Goal: Information Seeking & Learning: Learn about a topic

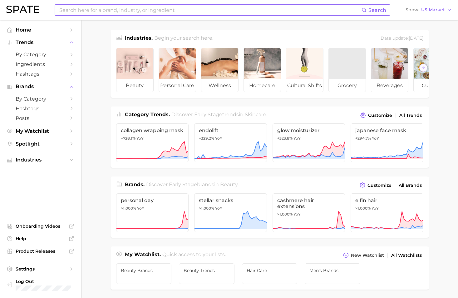
click at [108, 10] on input at bounding box center [210, 10] width 303 height 11
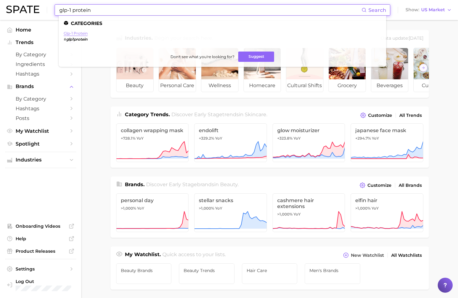
type input "glp-1 protein"
click at [80, 33] on link "glp-1 protein" at bounding box center [76, 33] width 24 height 5
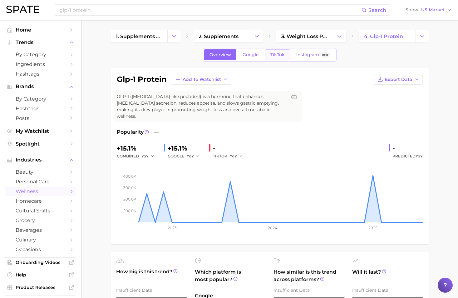
click at [282, 54] on span "TikTok" at bounding box center [278, 54] width 14 height 5
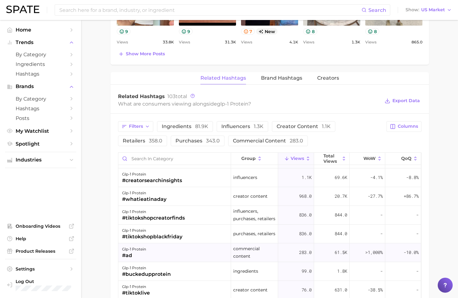
scroll to position [31, 0]
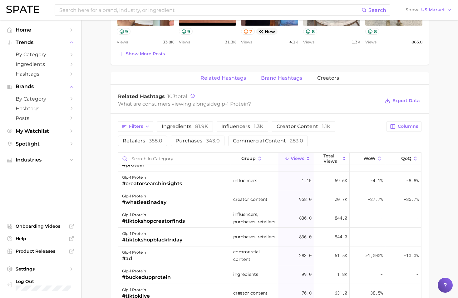
click at [277, 75] on span "Brand Hashtags" at bounding box center [281, 78] width 41 height 6
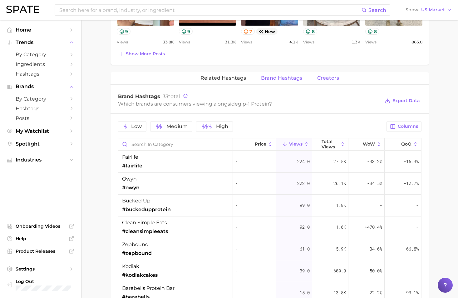
click at [328, 75] on span "Creators" at bounding box center [328, 78] width 22 height 6
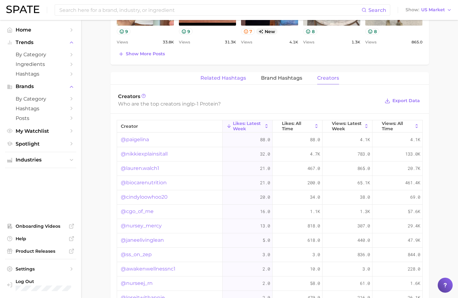
click at [235, 72] on button "Related Hashtags" at bounding box center [224, 78] width 46 height 12
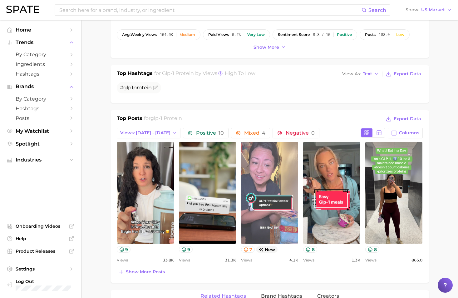
scroll to position [187, 0]
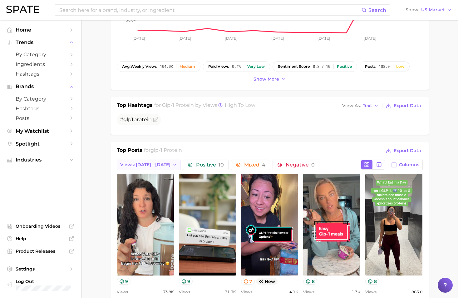
click at [141, 162] on button "Views: [DATE] - [DATE]" at bounding box center [149, 165] width 64 height 11
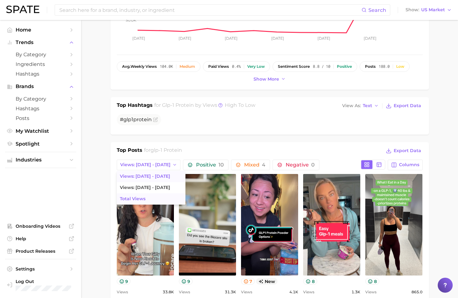
click at [137, 197] on button "Total Views" at bounding box center [151, 198] width 69 height 11
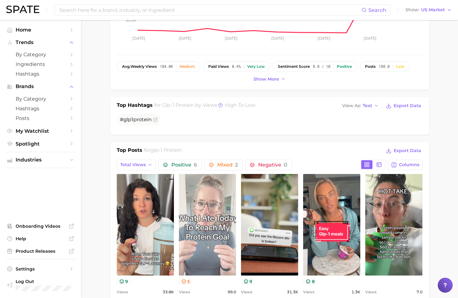
scroll to position [0, 0]
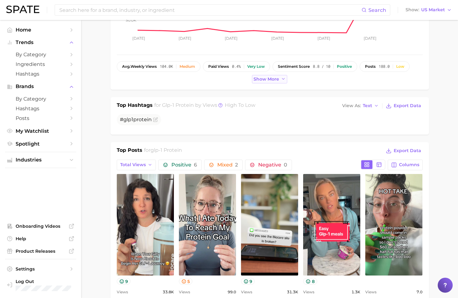
click at [270, 77] on span "Show more" at bounding box center [267, 79] width 26 height 5
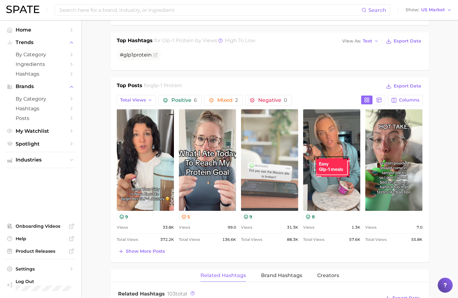
scroll to position [281, 0]
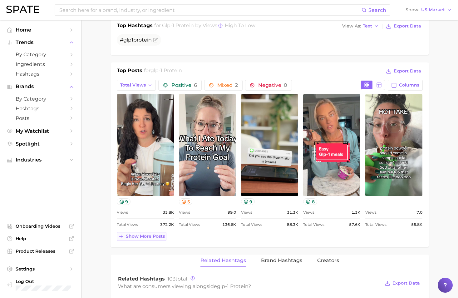
click at [151, 234] on span "Show more posts" at bounding box center [145, 236] width 39 height 5
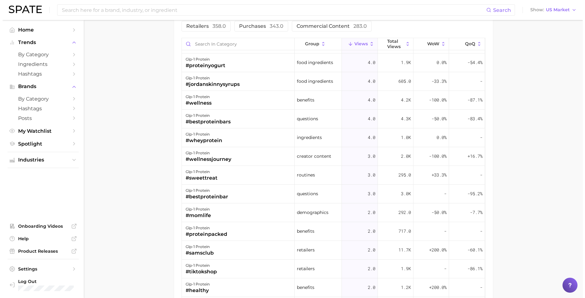
scroll to position [0, 0]
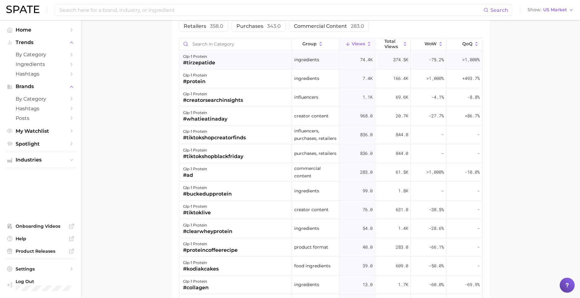
click at [191, 59] on div "#tirzepatide" at bounding box center [199, 62] width 32 height 7
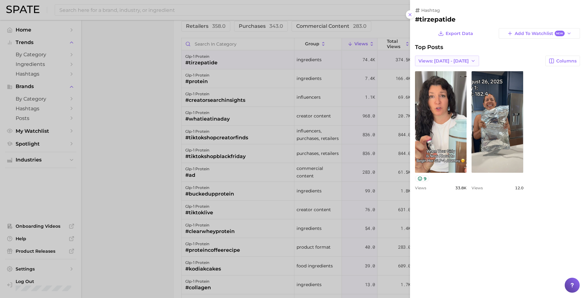
click at [447, 62] on span "Views: [DATE] - [DATE]" at bounding box center [443, 60] width 50 height 5
click at [438, 84] on span "Total Views" at bounding box center [431, 83] width 26 height 5
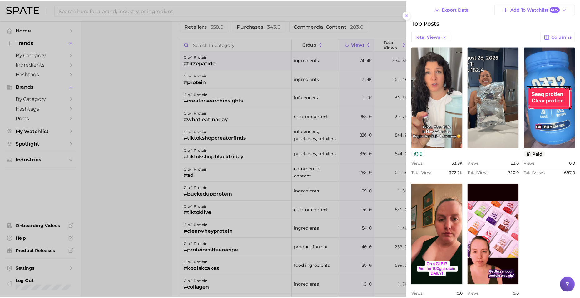
scroll to position [14, 0]
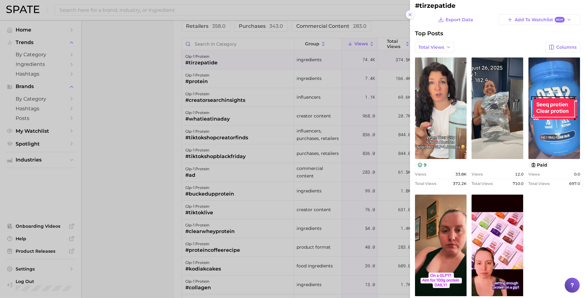
click at [411, 17] on icon at bounding box center [409, 14] width 5 height 5
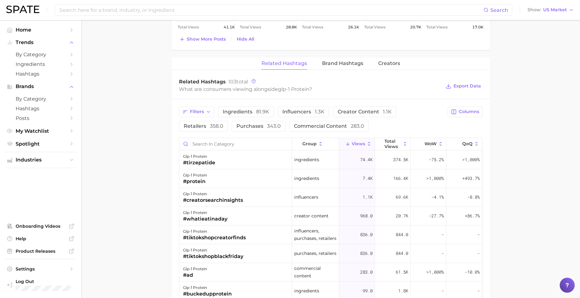
scroll to position [631, 0]
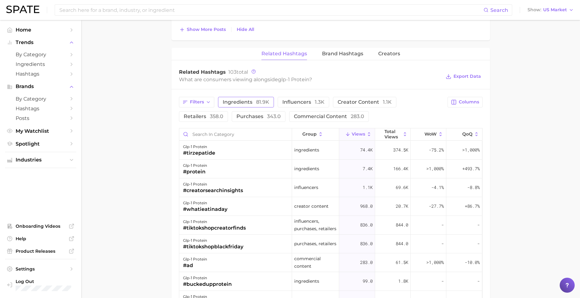
click at [232, 100] on span "ingredients 81.9k" at bounding box center [246, 102] width 47 height 5
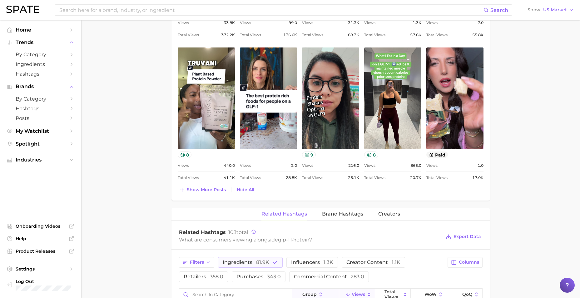
scroll to position [466, 0]
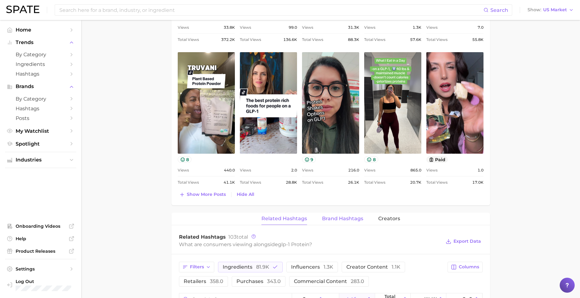
click at [342, 216] on span "Brand Hashtags" at bounding box center [342, 219] width 41 height 6
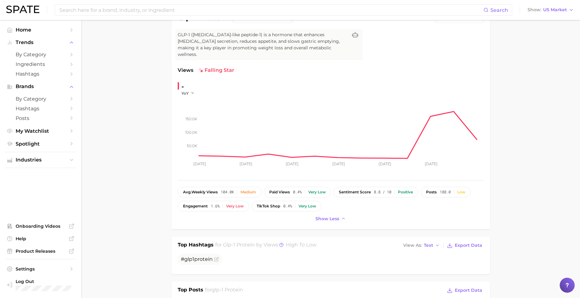
scroll to position [0, 0]
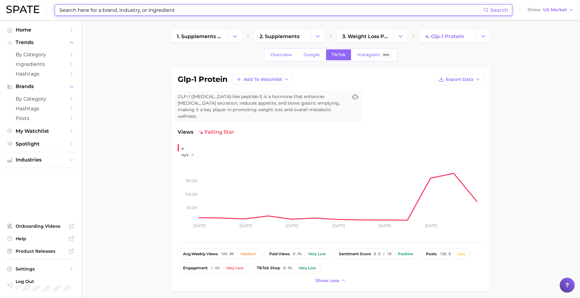
click at [234, 11] on input at bounding box center [271, 10] width 425 height 11
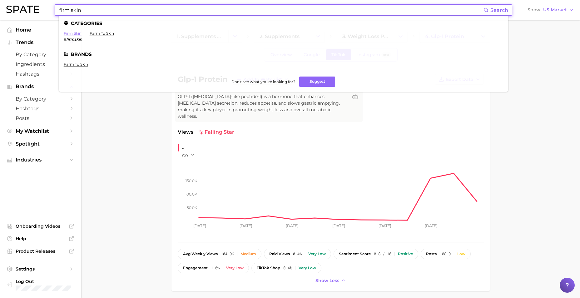
type input "firm skin"
click at [73, 31] on link "firm skin" at bounding box center [73, 33] width 18 height 5
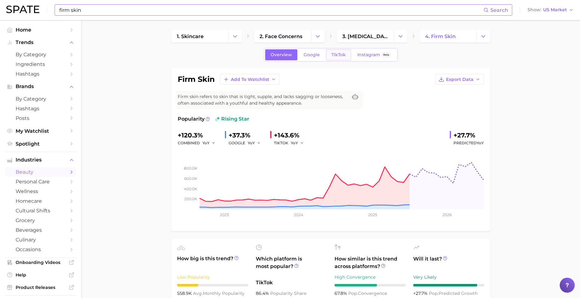
click at [345, 57] on span "TikTok" at bounding box center [339, 54] width 14 height 5
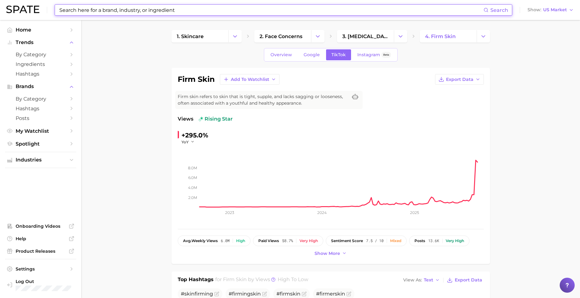
scroll to position [31, 0]
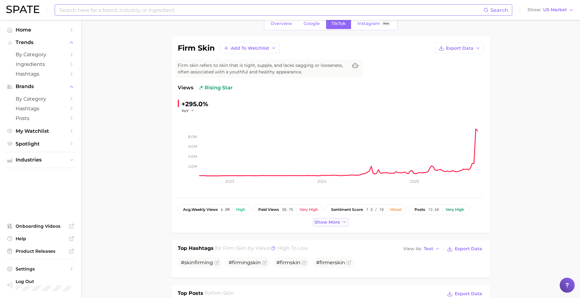
click at [329, 221] on span "Show more" at bounding box center [328, 222] width 26 height 5
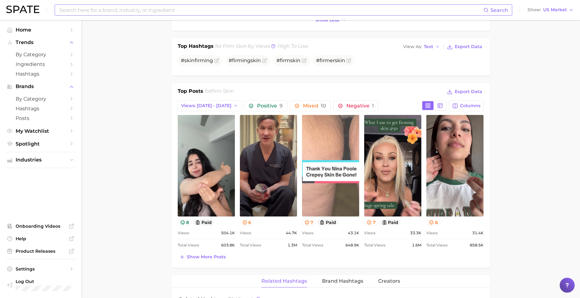
scroll to position [250, 0]
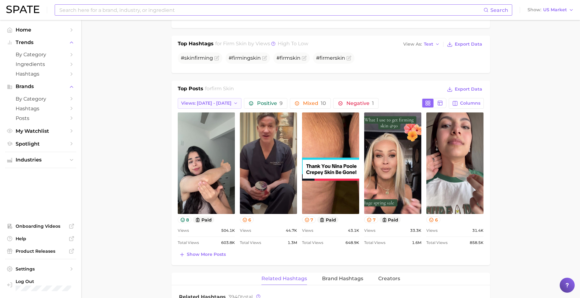
click at [195, 103] on span "Views: [DATE] - [DATE]" at bounding box center [206, 103] width 50 height 5
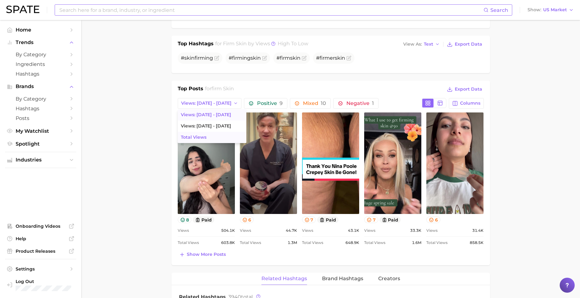
click at [200, 140] on span "Total Views" at bounding box center [194, 137] width 26 height 5
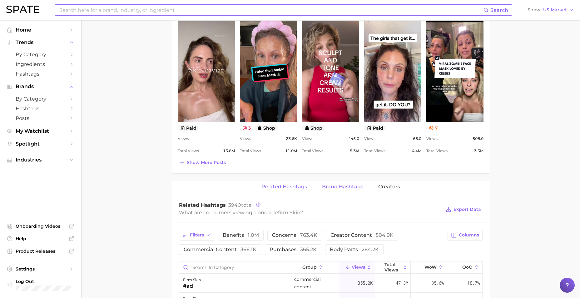
scroll to position [344, 0]
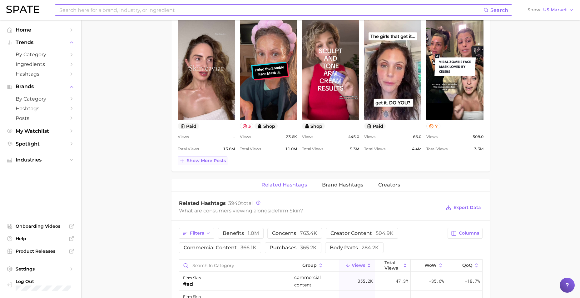
click at [211, 163] on span "Show more posts" at bounding box center [206, 160] width 39 height 5
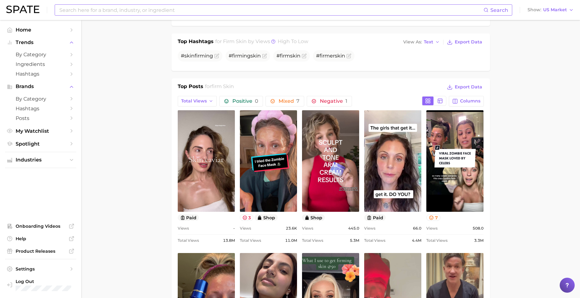
scroll to position [250, 0]
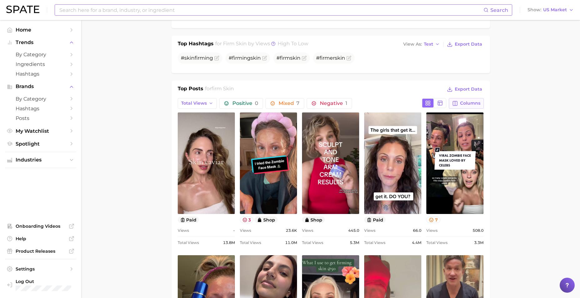
click at [463, 103] on span "Columns" at bounding box center [470, 103] width 20 height 5
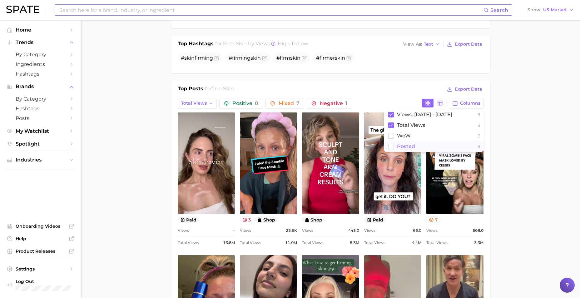
click at [411, 148] on span "Posted" at bounding box center [406, 146] width 18 height 5
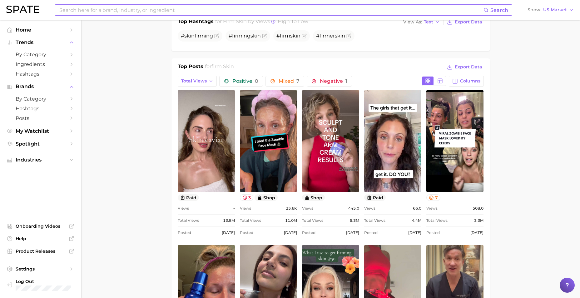
scroll to position [156, 0]
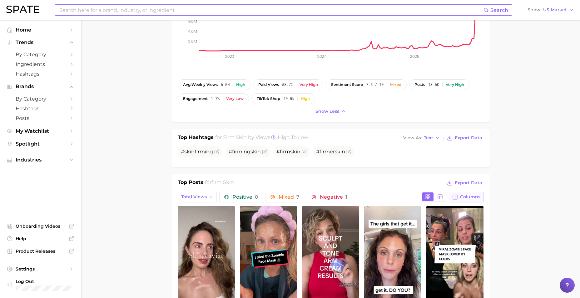
click at [463, 197] on span "Columns" at bounding box center [470, 196] width 20 height 5
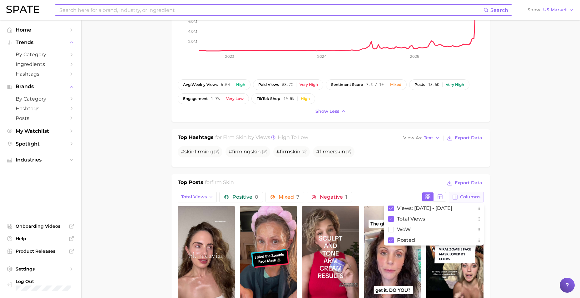
click at [463, 197] on span "Columns" at bounding box center [470, 196] width 20 height 5
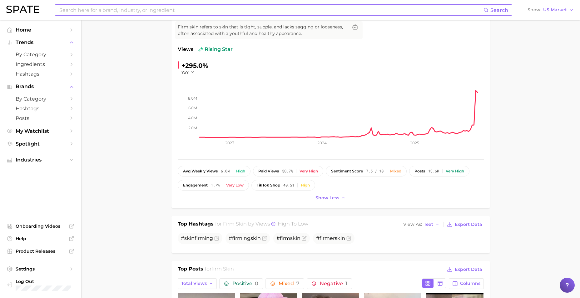
scroll to position [0, 0]
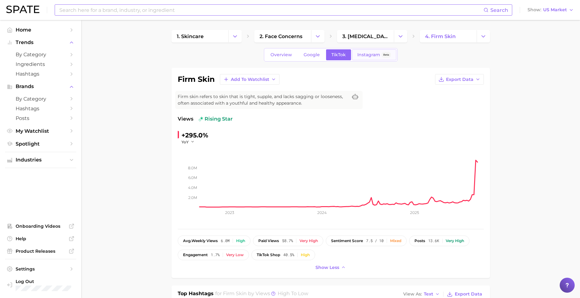
click at [363, 52] on span "Instagram" at bounding box center [368, 54] width 23 height 5
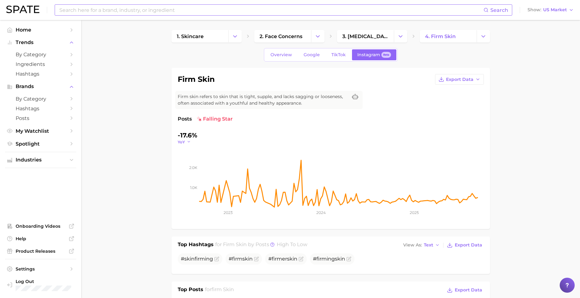
click at [190, 143] on icon "button" at bounding box center [189, 142] width 4 height 4
click at [191, 183] on span "WoW" at bounding box center [187, 184] width 12 height 5
click at [187, 144] on span "WoW" at bounding box center [183, 141] width 11 height 5
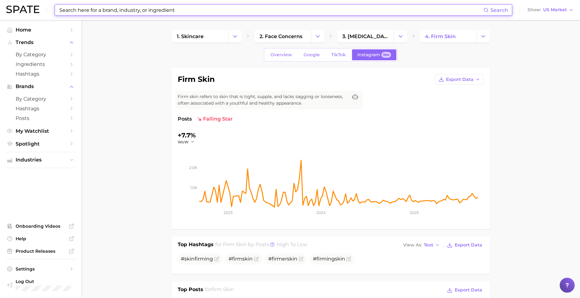
click at [197, 12] on input at bounding box center [271, 10] width 425 height 11
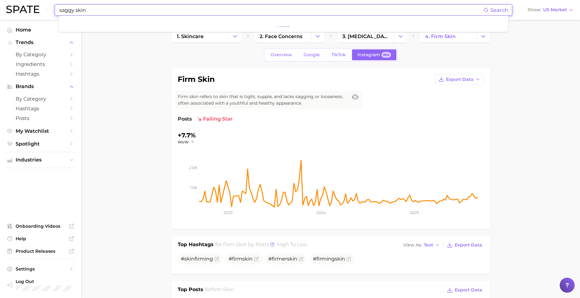
type input "saggy skin"
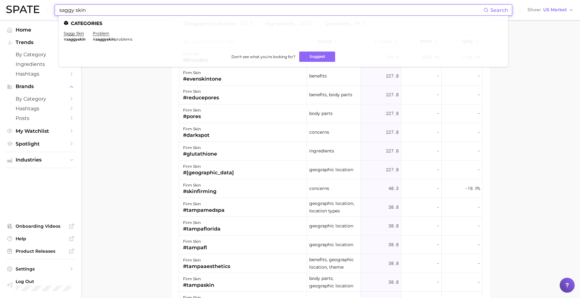
drag, startPoint x: 127, startPoint y: 127, endPoint x: 131, endPoint y: 127, distance: 3.7
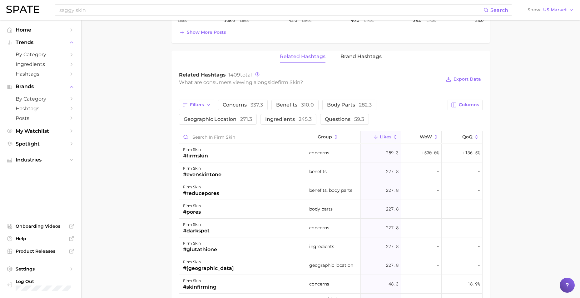
scroll to position [375, 0]
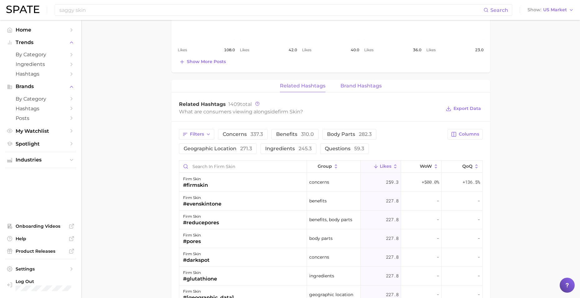
click at [357, 87] on span "Brand Hashtags" at bounding box center [361, 86] width 41 height 6
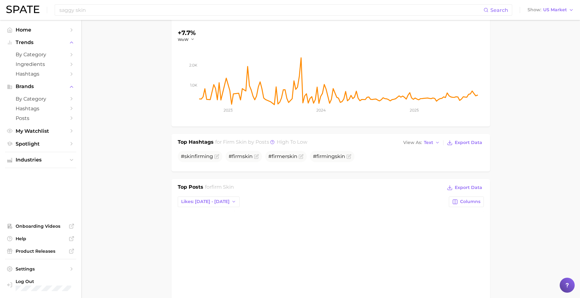
scroll to position [94, 0]
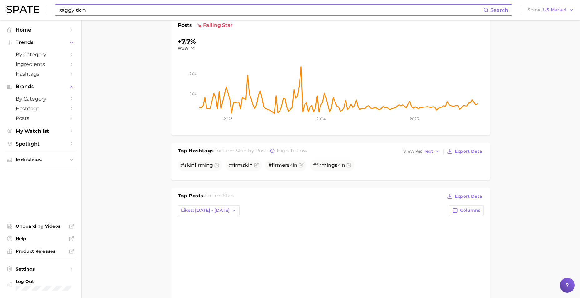
click at [106, 10] on input "saggy skin" at bounding box center [271, 10] width 425 height 11
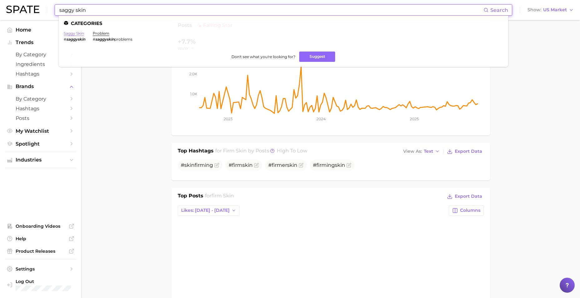
click at [69, 31] on link "saggy skin" at bounding box center [74, 33] width 20 height 5
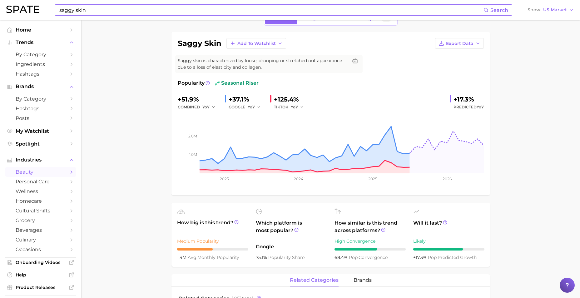
scroll to position [31, 0]
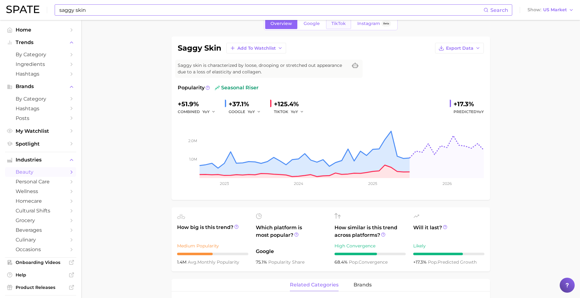
click at [345, 22] on span "TikTok" at bounding box center [339, 23] width 14 height 5
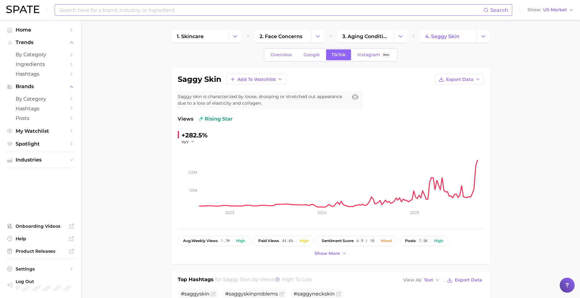
click at [328, 251] on span "Show more" at bounding box center [328, 253] width 26 height 5
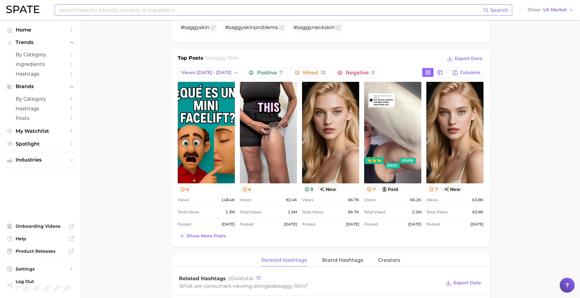
scroll to position [281, 0]
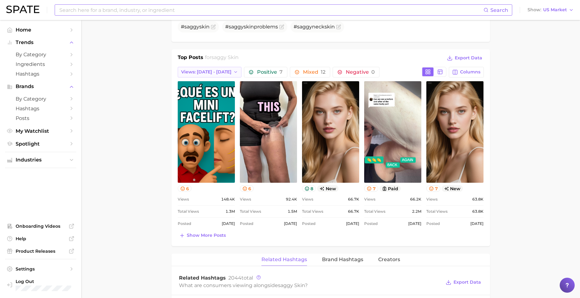
click at [200, 72] on span "Views: [DATE] - [DATE]" at bounding box center [206, 71] width 50 height 5
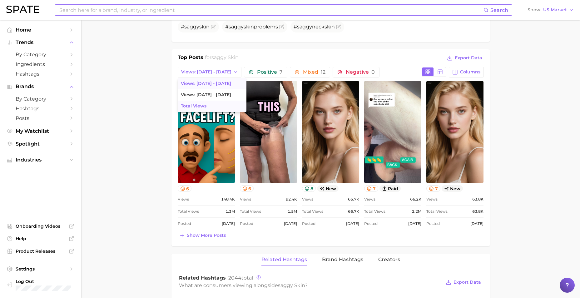
click at [201, 103] on button "Total Views" at bounding box center [212, 106] width 69 height 11
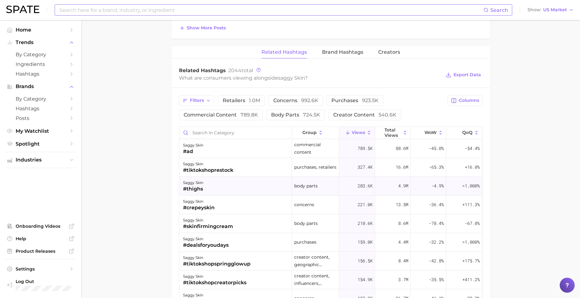
scroll to position [455, 0]
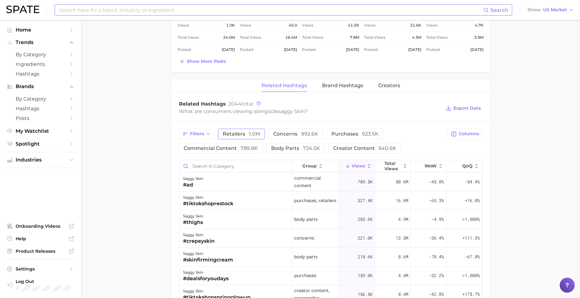
click at [242, 133] on span "retailers 1.0m" at bounding box center [241, 134] width 37 height 5
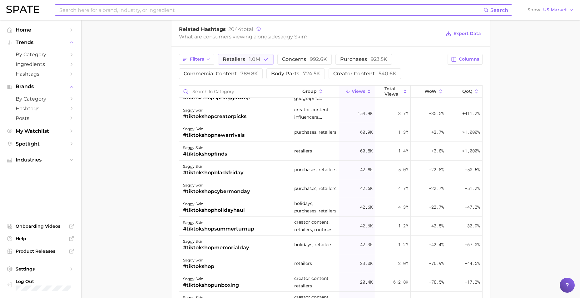
scroll to position [528, 0]
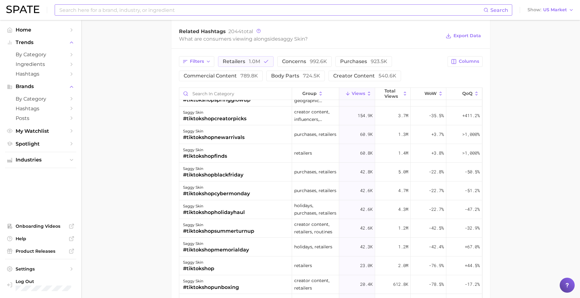
click at [219, 10] on input at bounding box center [271, 10] width 425 height 11
type input "neck firming"
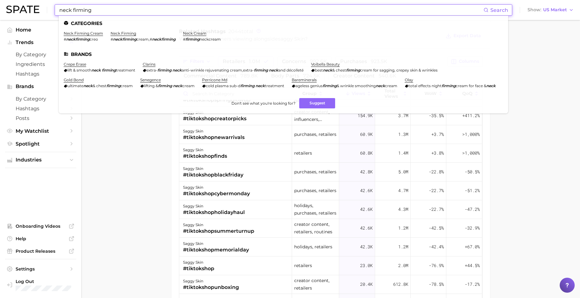
click at [108, 31] on ul "neck firming cream # neckfirming creo neck firming # neckfirming cream , # neck…" at bounding box center [284, 39] width 440 height 16
click at [119, 31] on link "neck firming" at bounding box center [124, 33] width 26 height 5
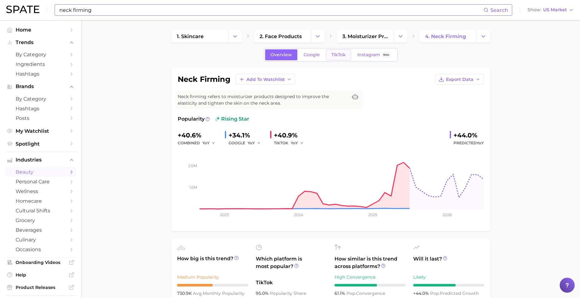
click at [343, 57] on span "TikTok" at bounding box center [339, 54] width 14 height 5
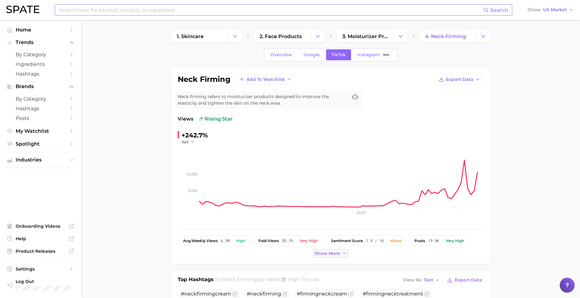
click at [339, 254] on span "Show more" at bounding box center [328, 253] width 26 height 5
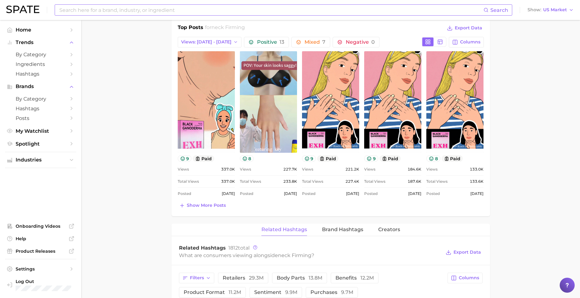
scroll to position [312, 0]
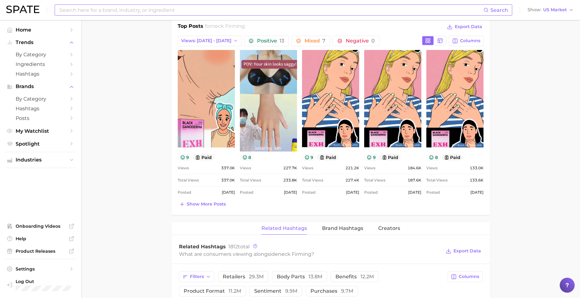
drag, startPoint x: 197, startPoint y: 210, endPoint x: 198, endPoint y: 207, distance: 3.9
click at [197, 210] on div "Top Posts for neck firming Export Data Views: [DATE] - [DATE] Positive 13 Mixed…" at bounding box center [331, 116] width 319 height 197
click at [199, 206] on span "Show more posts" at bounding box center [206, 204] width 39 height 5
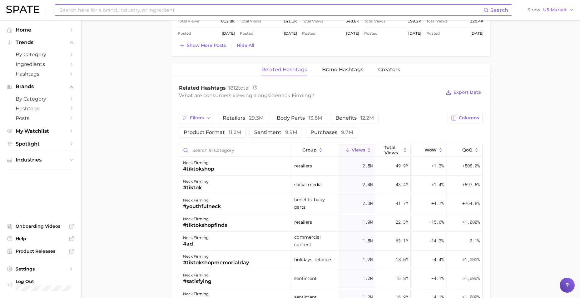
scroll to position [625, 0]
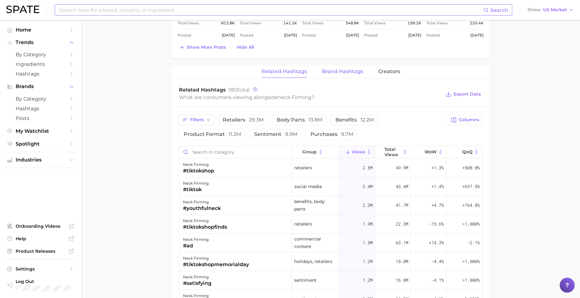
click at [330, 68] on button "Brand Hashtags" at bounding box center [342, 72] width 41 height 12
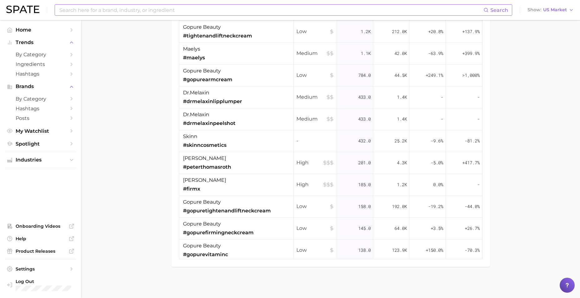
scroll to position [0, 0]
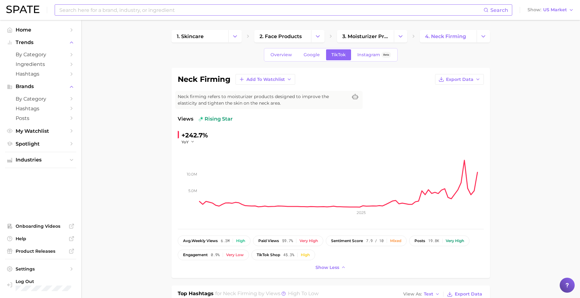
click at [150, 12] on input at bounding box center [271, 10] width 425 height 11
type input "hair shedding"
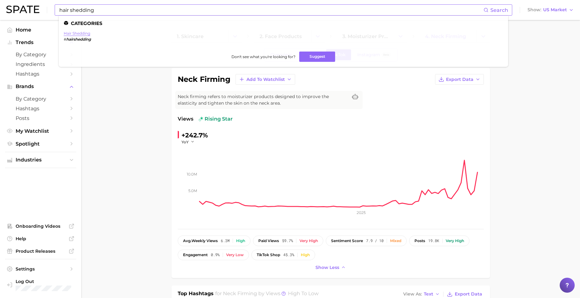
click at [83, 31] on ul "Categories hair shedding # hairshedding Don't see what you're looking for? Sugg…" at bounding box center [284, 41] width 450 height 51
click at [81, 32] on link "hair shedding" at bounding box center [77, 33] width 27 height 5
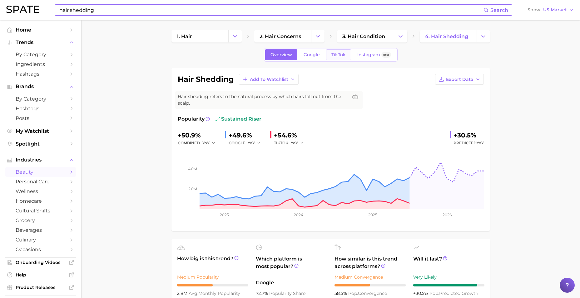
click at [335, 56] on span "TikTok" at bounding box center [339, 54] width 14 height 5
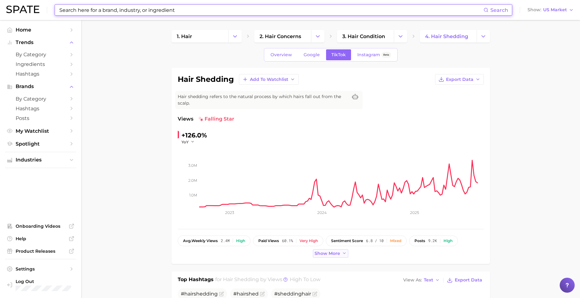
click at [327, 257] on button "Show more" at bounding box center [331, 253] width 36 height 8
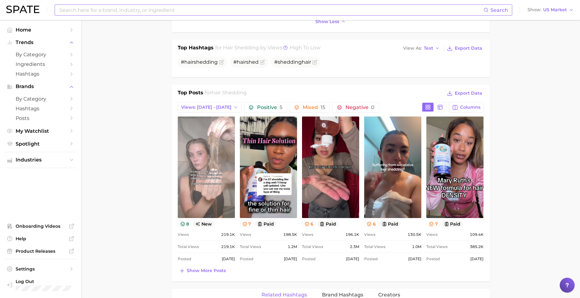
scroll to position [250, 0]
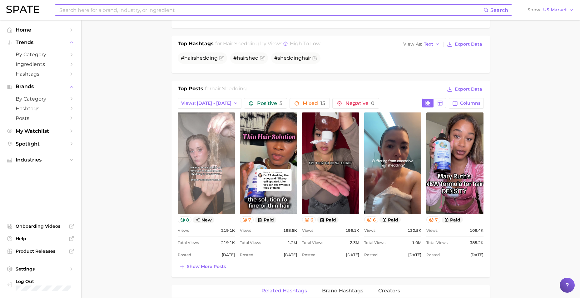
click at [202, 163] on link "view post on TikTok" at bounding box center [206, 163] width 57 height 102
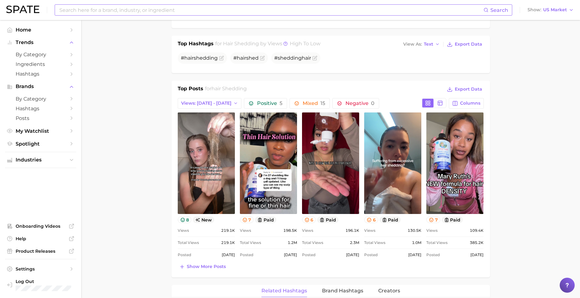
click at [116, 256] on main "1. hair 2. hair concerns 3. hair condition 4. hair shedding Overview Google Tik…" at bounding box center [330, 236] width 499 height 932
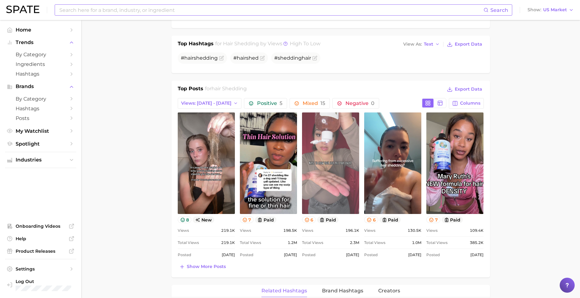
click at [332, 170] on link "view post on TikTok" at bounding box center [330, 163] width 57 height 102
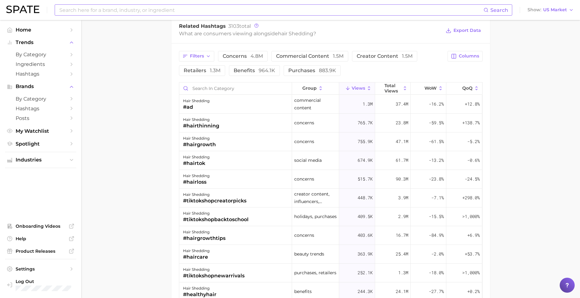
scroll to position [535, 0]
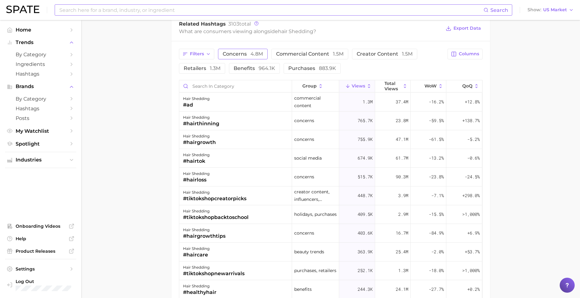
click at [234, 55] on span "concerns 4.8m" at bounding box center [243, 54] width 40 height 5
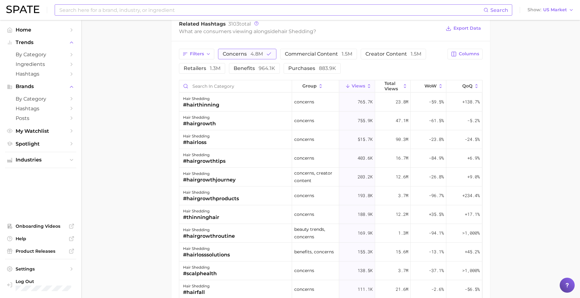
click at [258, 55] on span "4.8m" at bounding box center [257, 54] width 12 height 6
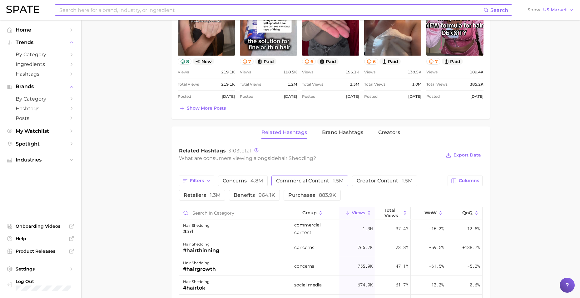
scroll to position [410, 0]
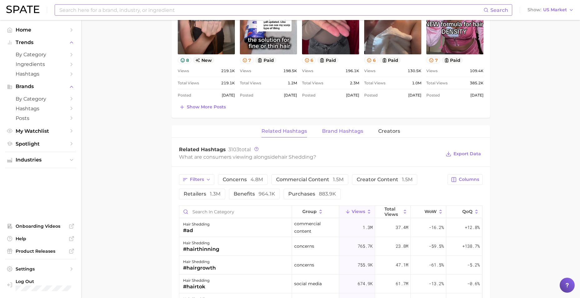
click at [338, 127] on button "Brand Hashtags" at bounding box center [342, 131] width 41 height 12
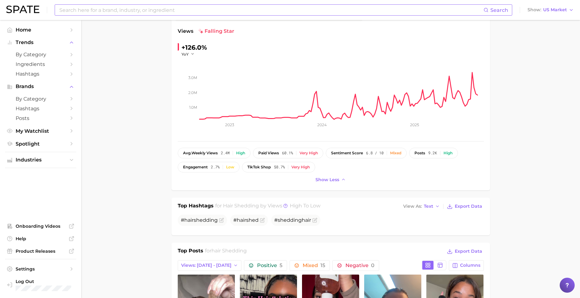
scroll to position [40, 0]
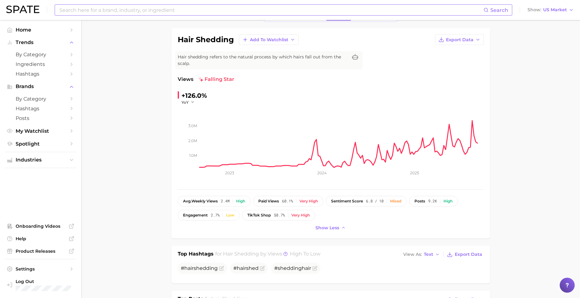
click at [143, 10] on input at bounding box center [271, 10] width 425 height 11
type input "hair thinning"
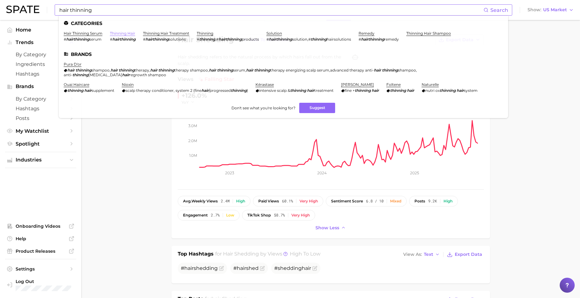
click at [132, 33] on link "thinning hair" at bounding box center [122, 33] width 25 height 5
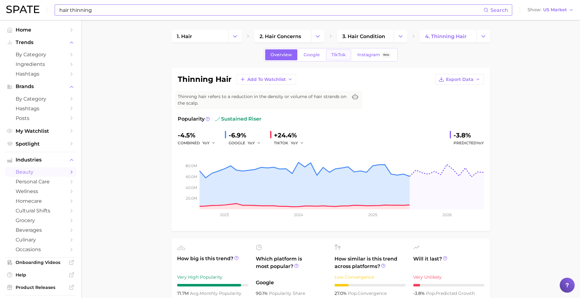
click at [341, 52] on span "TikTok" at bounding box center [339, 54] width 14 height 5
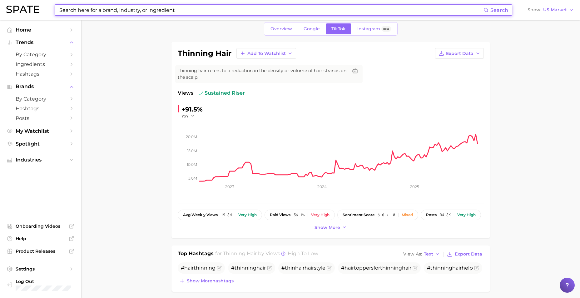
scroll to position [20, 0]
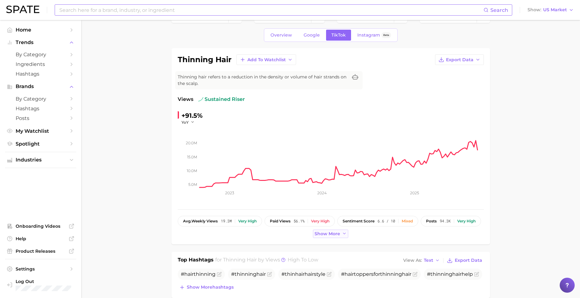
click at [328, 232] on span "Show more" at bounding box center [328, 233] width 26 height 5
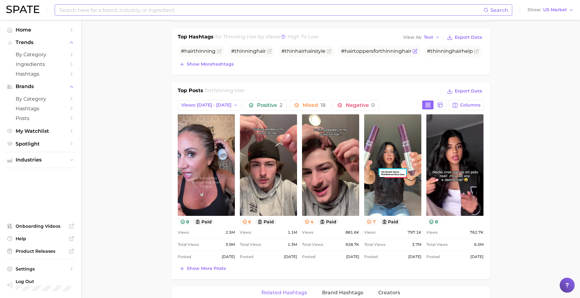
scroll to position [270, 0]
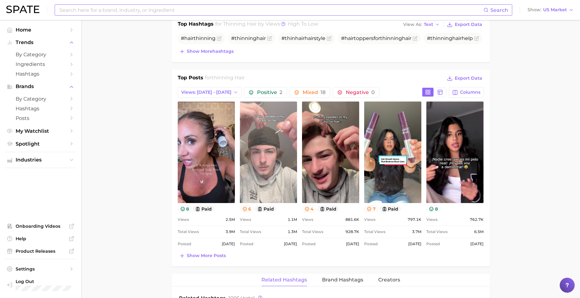
click at [252, 141] on link "view post on TikTok" at bounding box center [268, 153] width 57 height 102
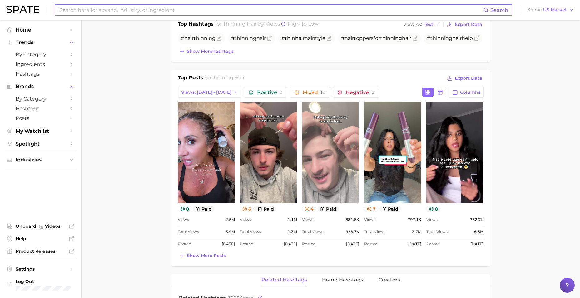
click at [329, 155] on link "view post on TikTok" at bounding box center [330, 153] width 57 height 102
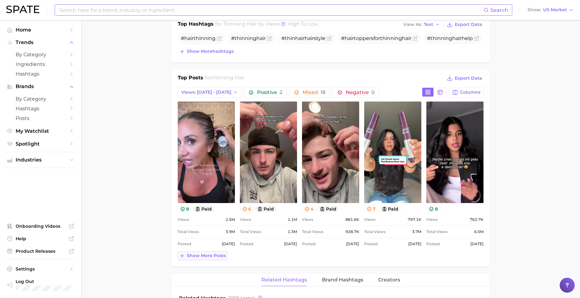
click at [211, 257] on span "Show more posts" at bounding box center [206, 255] width 39 height 5
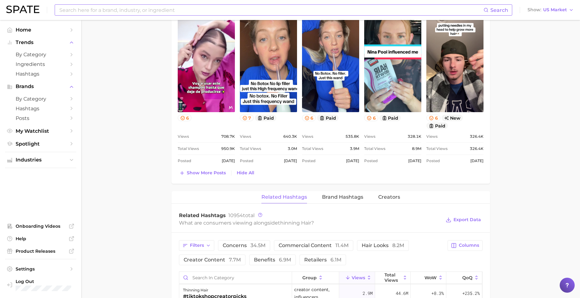
scroll to position [509, 0]
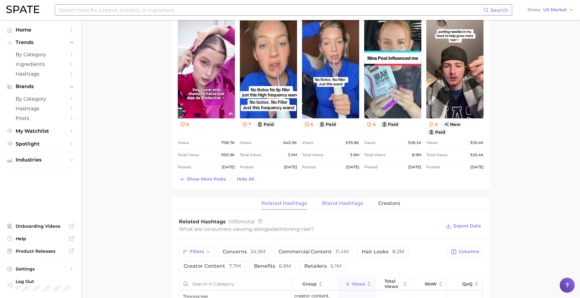
click at [342, 204] on span "Brand Hashtags" at bounding box center [342, 204] width 41 height 6
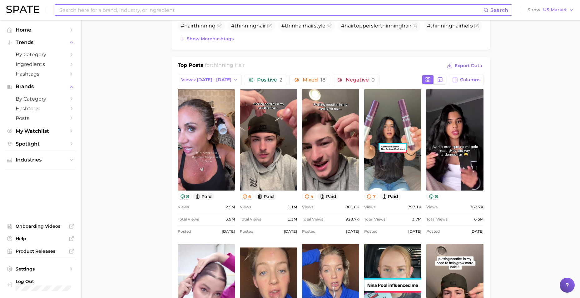
scroll to position [219, 0]
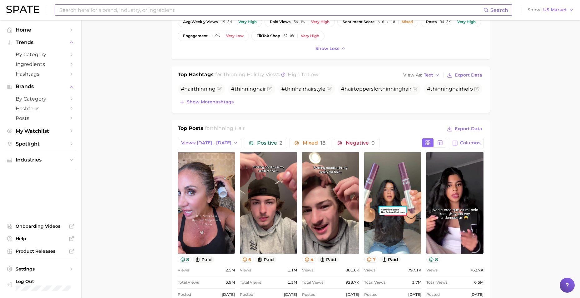
click at [151, 10] on input at bounding box center [271, 10] width 425 height 11
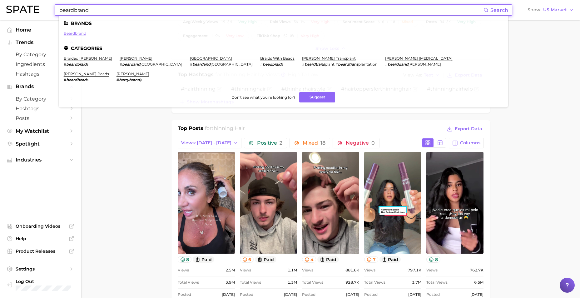
type input "beardbrand"
click at [82, 31] on link "beardbrand" at bounding box center [75, 33] width 22 height 5
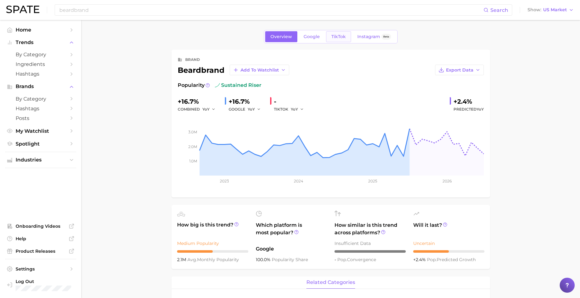
click at [342, 38] on span "TikTok" at bounding box center [339, 36] width 14 height 5
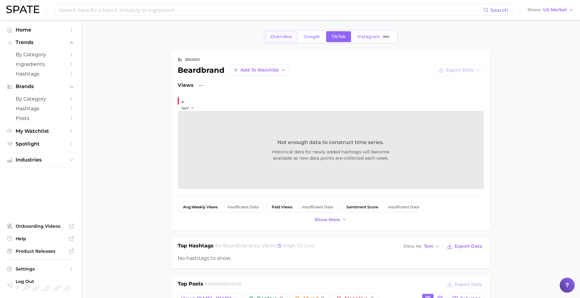
click at [281, 37] on span "Overview" at bounding box center [282, 36] width 22 height 5
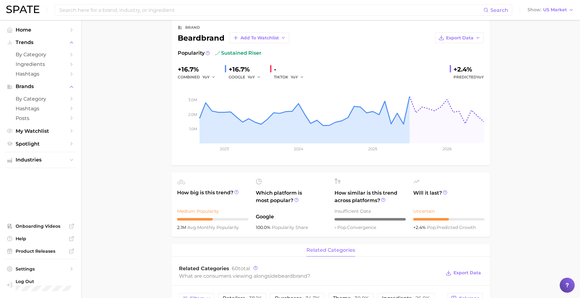
scroll to position [31, 0]
drag, startPoint x: 121, startPoint y: 206, endPoint x: 124, endPoint y: 205, distance: 3.3
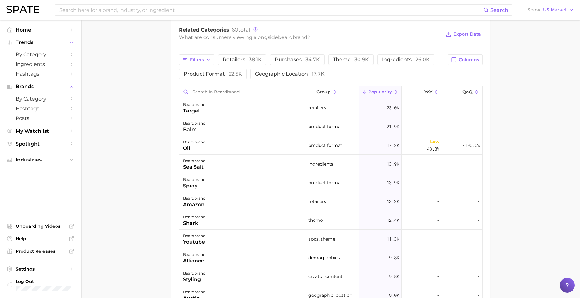
scroll to position [300, 0]
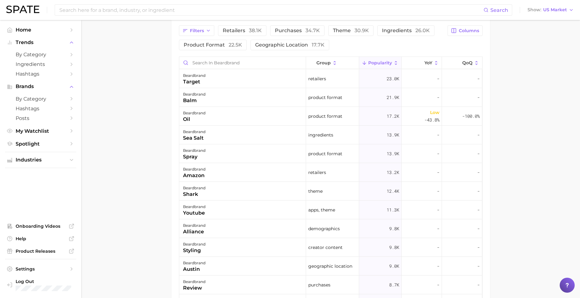
click at [145, 224] on main "Overview Google TikTok Instagram Beta brand beardbrand Add to Watchlist Export …" at bounding box center [330, 56] width 499 height 673
click at [198, 78] on div "beardbrand" at bounding box center [194, 75] width 22 height 7
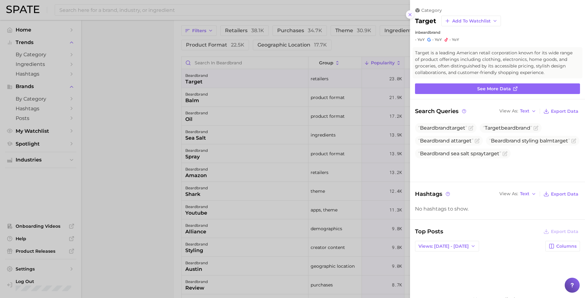
click at [408, 13] on icon at bounding box center [409, 14] width 5 height 5
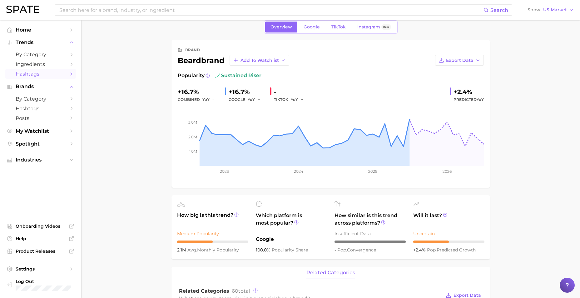
scroll to position [0, 0]
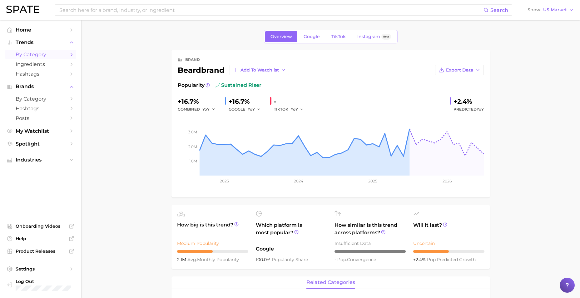
click at [44, 53] on span "by Category" at bounding box center [41, 55] width 50 height 6
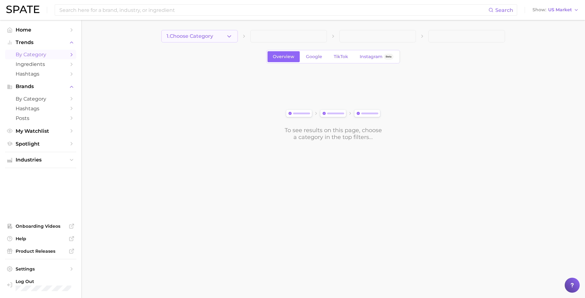
click at [215, 37] on button "1. Choose Category" at bounding box center [199, 36] width 77 height 12
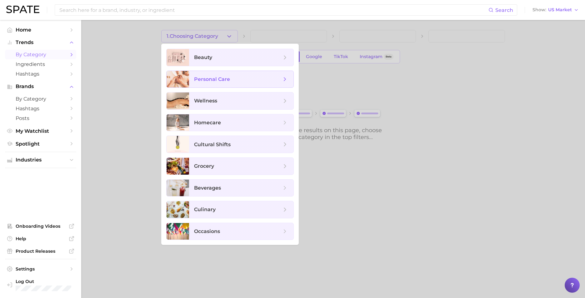
click at [206, 79] on span "personal care" at bounding box center [212, 79] width 36 height 6
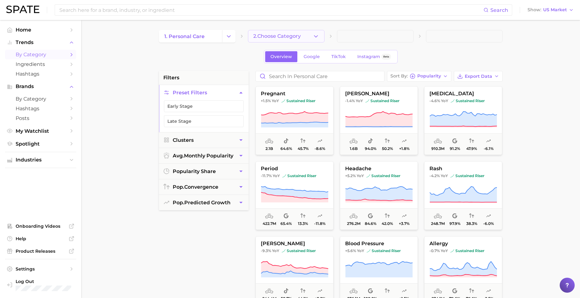
click at [269, 34] on span "2. Choose Category" at bounding box center [276, 36] width 47 height 6
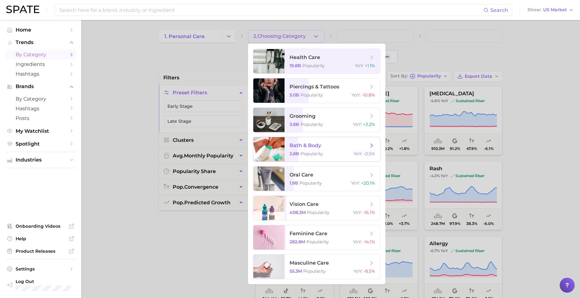
click at [328, 151] on div "2.8b Popularity YoY : -0.5%" at bounding box center [333, 154] width 86 height 6
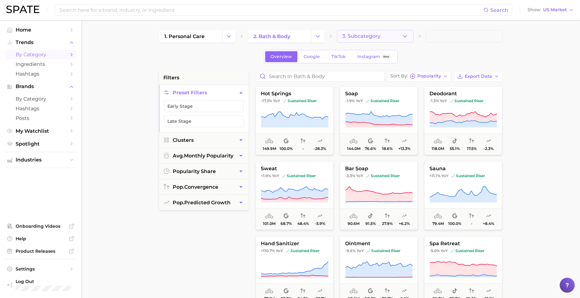
click at [367, 34] on span "3. Subcategory" at bounding box center [361, 36] width 38 height 6
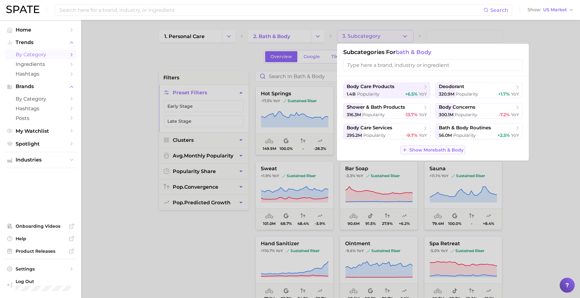
click at [419, 151] on span "Show More bath & body" at bounding box center [437, 149] width 54 height 5
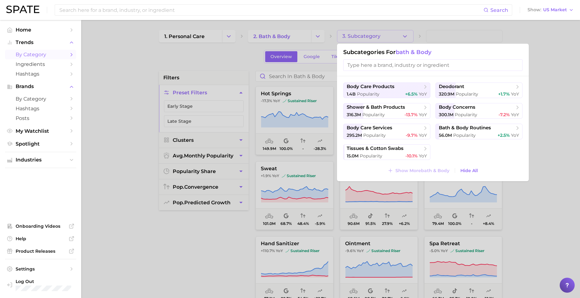
click at [115, 63] on div at bounding box center [290, 149] width 580 height 298
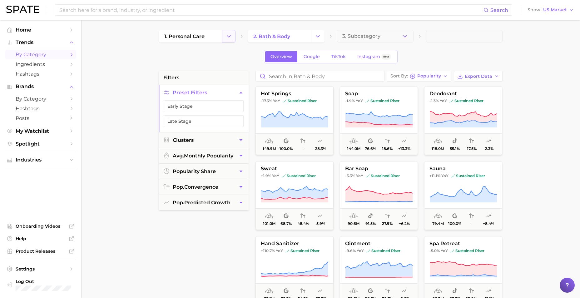
click at [234, 34] on div "1. personal care 2. bath & body 3. Subcategory" at bounding box center [331, 36] width 344 height 12
click at [230, 37] on icon "Change Category" at bounding box center [229, 36] width 7 height 7
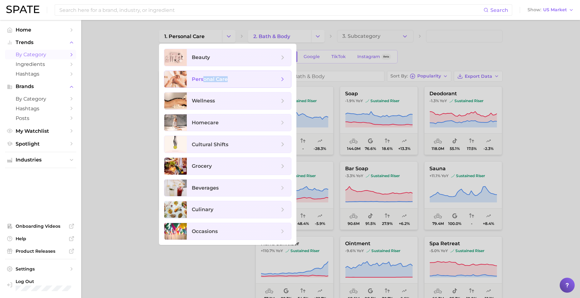
drag, startPoint x: 204, startPoint y: 79, endPoint x: 232, endPoint y: 84, distance: 28.6
click at [232, 84] on span "personal care" at bounding box center [239, 79] width 104 height 17
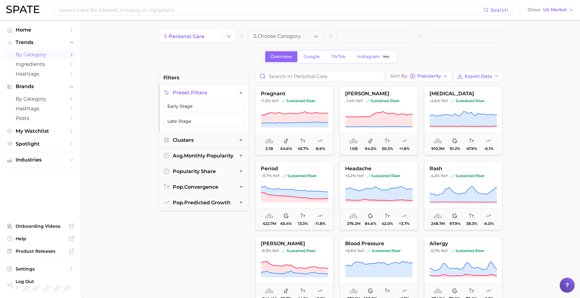
click at [212, 61] on div "Overview Google TikTok Instagram Beta" at bounding box center [331, 56] width 344 height 13
click at [341, 58] on span "TikTok" at bounding box center [339, 56] width 14 height 5
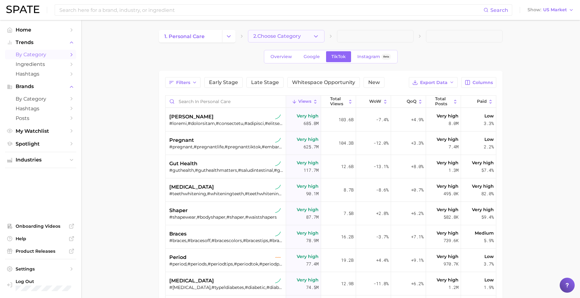
click at [263, 30] on button "2. Choose Category" at bounding box center [286, 36] width 77 height 12
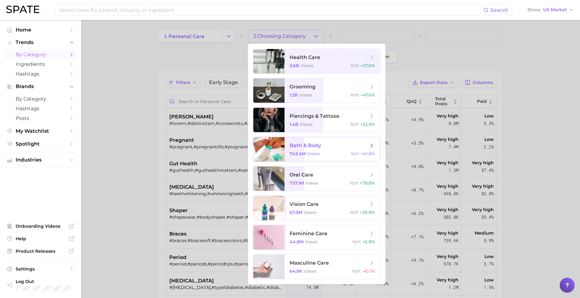
click at [323, 154] on div "743.4m views YoY : +41.8%" at bounding box center [333, 154] width 86 height 6
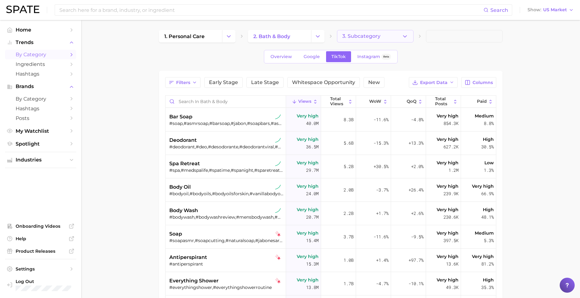
click at [362, 38] on span "3. Subcategory" at bounding box center [361, 36] width 38 height 6
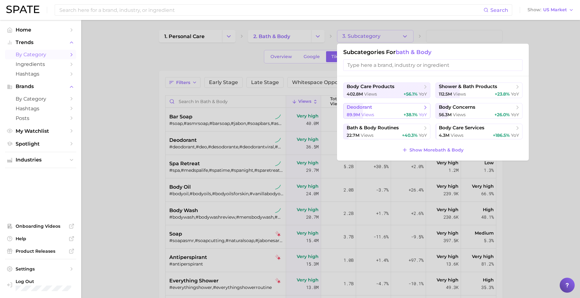
click at [392, 105] on span "deodorant" at bounding box center [385, 107] width 76 height 6
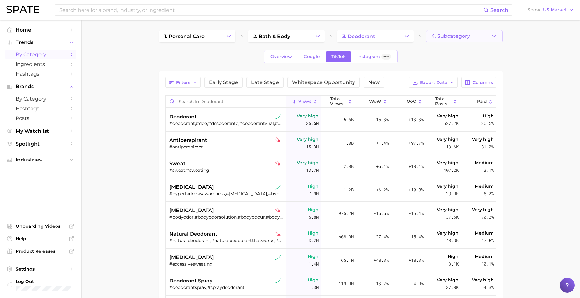
click at [442, 38] on span "4. Subcategory" at bounding box center [451, 36] width 39 height 6
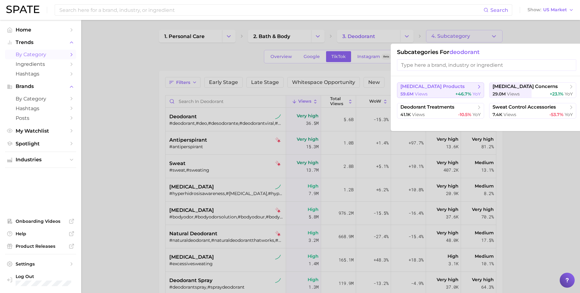
click at [446, 96] on div "59.6m views +46.7% YoY" at bounding box center [441, 94] width 80 height 6
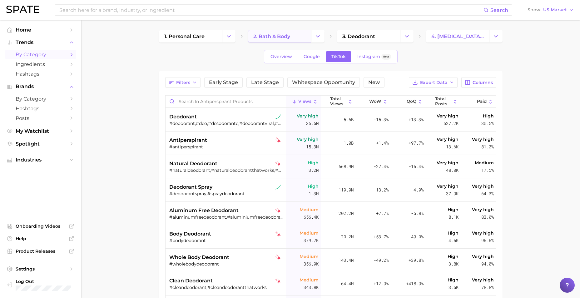
click at [297, 35] on link "2. bath & body" at bounding box center [279, 36] width 63 height 12
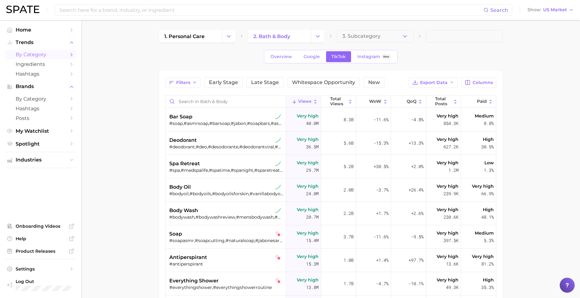
click at [357, 44] on div "1. personal care 2. bath & body 3. Subcategory Overview Google TikTok Instagram…" at bounding box center [331, 215] width 344 height 370
click at [357, 36] on span "3. Subcategory" at bounding box center [361, 36] width 38 height 6
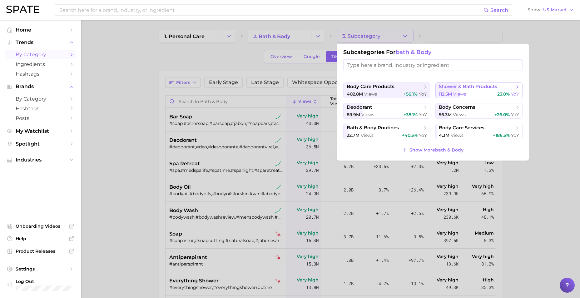
click at [463, 90] on span "shower & bath products" at bounding box center [477, 87] width 76 height 6
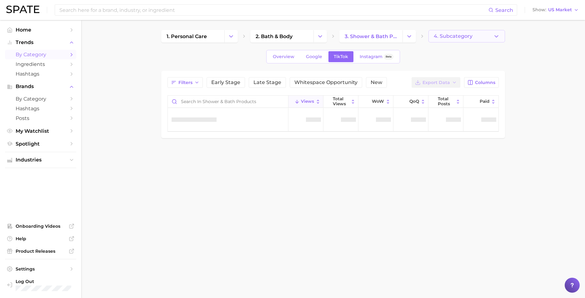
click at [456, 38] on span "4. Subcategory" at bounding box center [453, 36] width 39 height 6
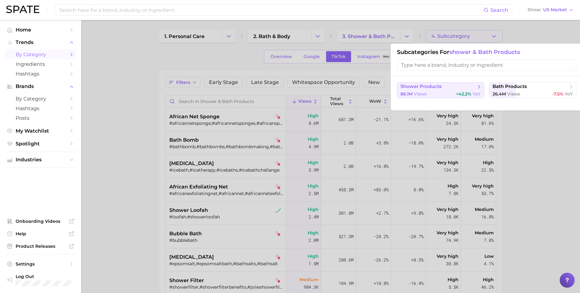
click at [439, 90] on span "shower products" at bounding box center [439, 87] width 76 height 6
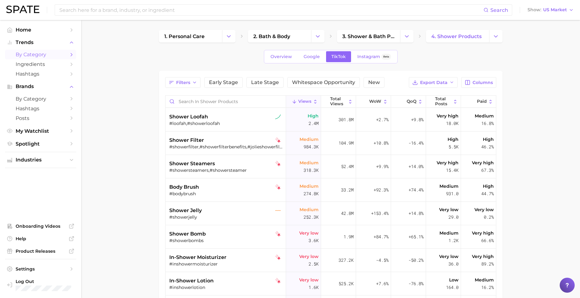
click at [281, 43] on div "1. personal care 2. bath & body 3. shower & bath products 4. shower products Ov…" at bounding box center [331, 201] width 344 height 342
click at [281, 35] on span "2. bath & body" at bounding box center [271, 36] width 37 height 6
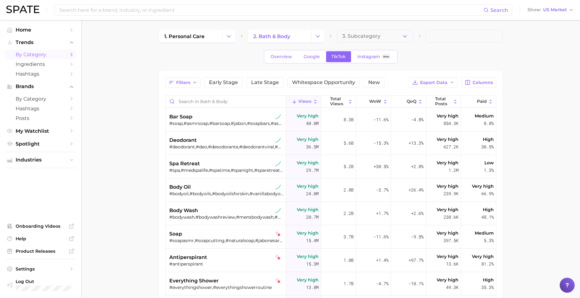
drag, startPoint x: 200, startPoint y: 283, endPoint x: 139, endPoint y: 256, distance: 67.0
click at [139, 265] on main "1. personal care 2. bath & body 3. Subcategory Overview Google TikTok Instagram…" at bounding box center [330, 225] width 499 height 411
click at [407, 35] on icon "button" at bounding box center [405, 36] width 7 height 7
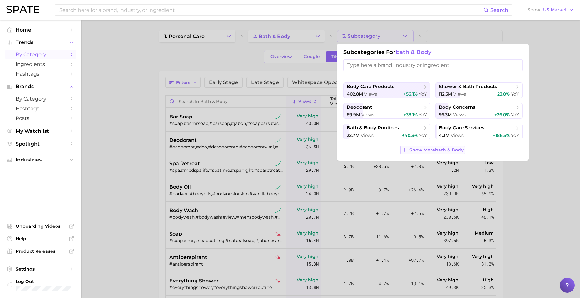
click at [418, 151] on span "Show More bath & body" at bounding box center [437, 149] width 54 height 5
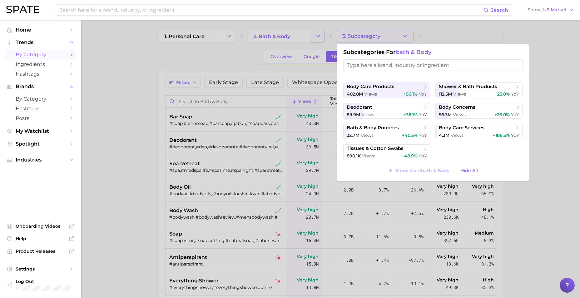
click at [319, 37] on div at bounding box center [290, 149] width 580 height 298
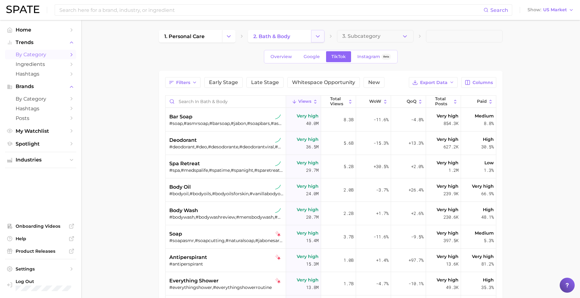
click at [317, 38] on icon "Change Category" at bounding box center [318, 36] width 7 height 7
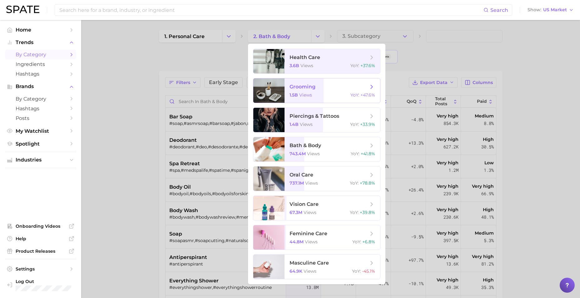
click at [307, 89] on span "grooming" at bounding box center [303, 87] width 26 height 6
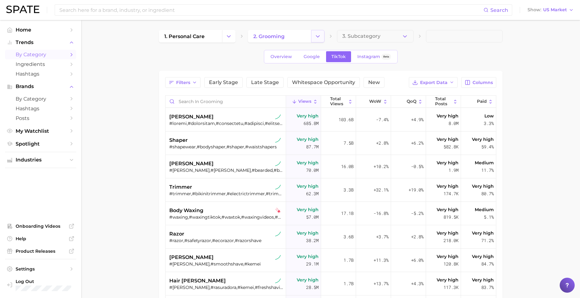
click at [319, 36] on icon "Change Category" at bounding box center [318, 36] width 7 height 7
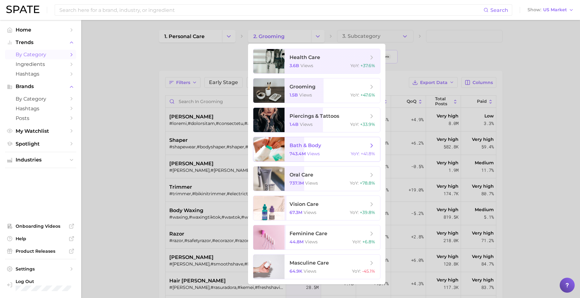
click at [322, 156] on div "743.4m views YoY : +41.8%" at bounding box center [333, 154] width 86 height 6
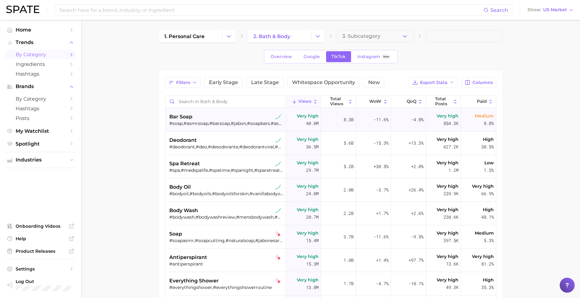
click at [264, 117] on div "bar soap" at bounding box center [226, 116] width 114 height 7
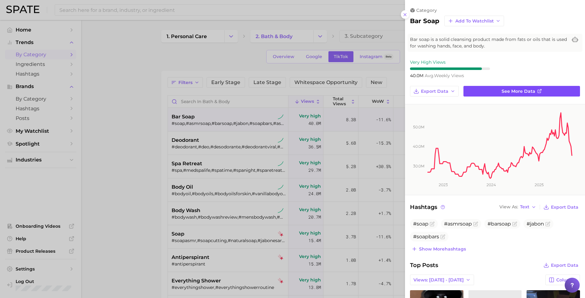
click at [463, 88] on link "See more data" at bounding box center [521, 91] width 117 height 11
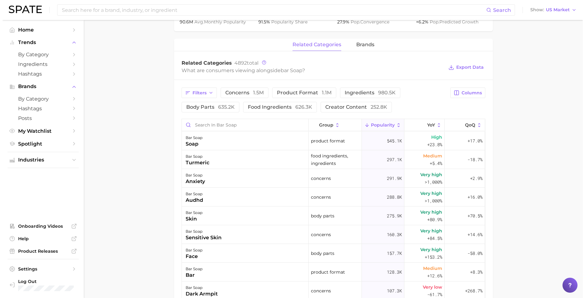
scroll to position [272, 0]
click at [463, 90] on span "Columns" at bounding box center [469, 91] width 20 height 5
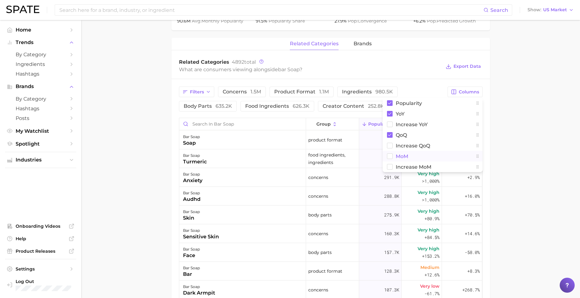
click at [397, 157] on span "MoM" at bounding box center [402, 156] width 12 height 5
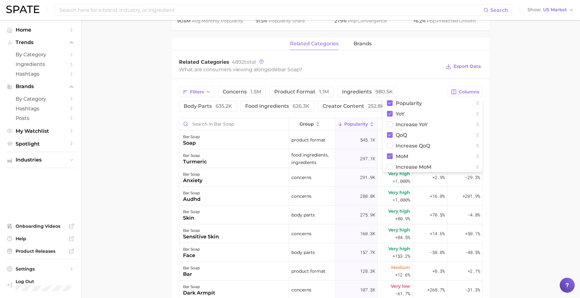
click at [463, 194] on main "1. bath & body 2. body care products 3. [MEDICAL_DATA] products 4. bar soap Ove…" at bounding box center [330, 101] width 499 height 707
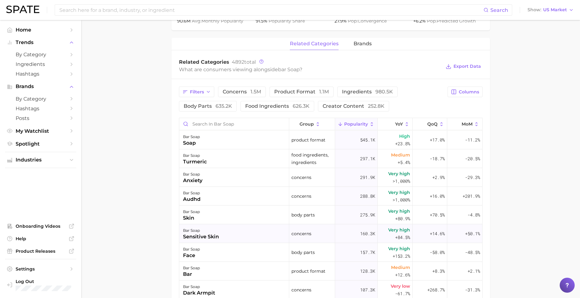
click at [254, 232] on div "bar soap [MEDICAL_DATA]" at bounding box center [234, 233] width 110 height 19
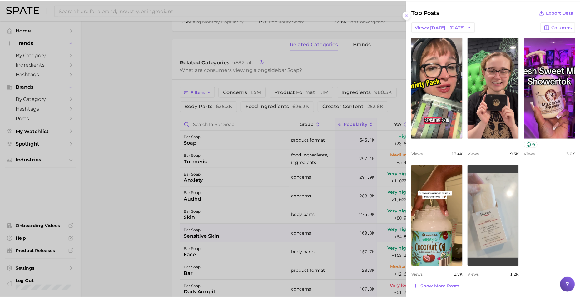
scroll to position [264, 0]
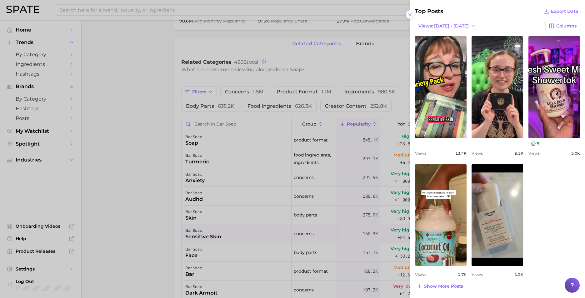
click at [411, 16] on icon at bounding box center [409, 14] width 5 height 5
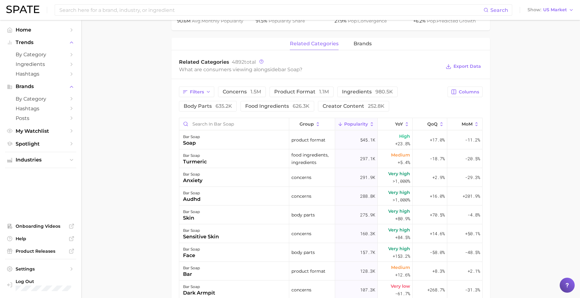
click at [113, 107] on main "1. bath & body 2. body care products 3. [MEDICAL_DATA] products 4. bar soap Ove…" at bounding box center [330, 101] width 499 height 707
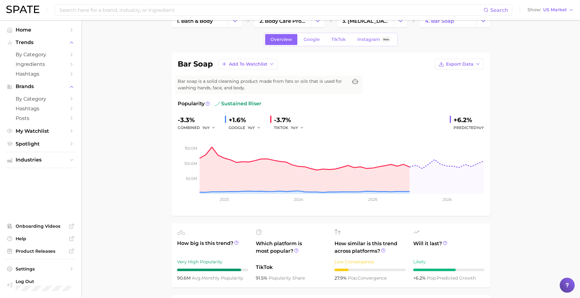
scroll to position [0, 0]
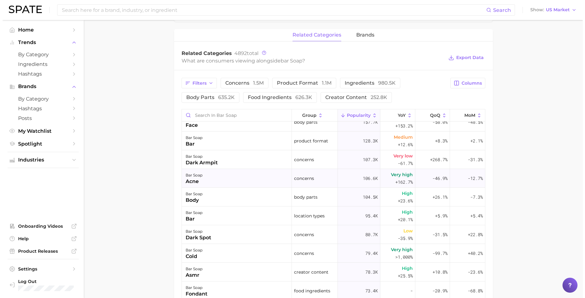
scroll to position [125, 0]
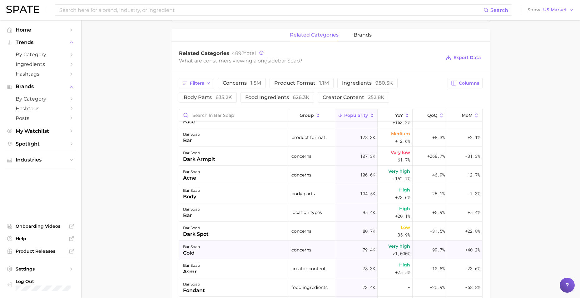
click at [246, 249] on div "bar soap cold" at bounding box center [234, 250] width 110 height 19
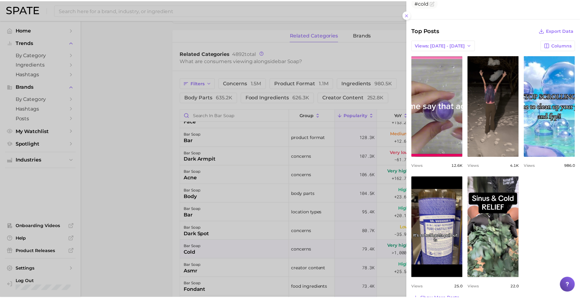
scroll to position [169, 0]
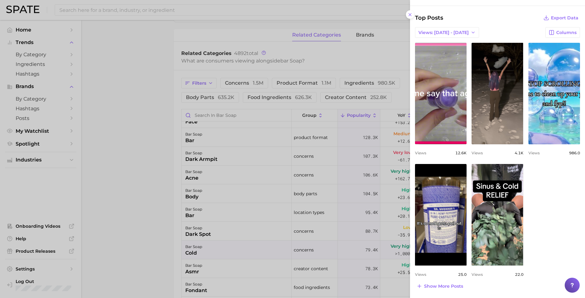
click at [133, 220] on div at bounding box center [292, 149] width 585 height 298
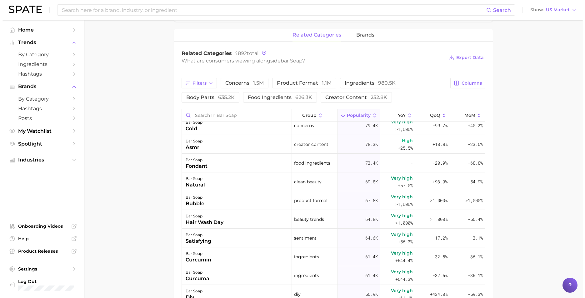
scroll to position [250, 0]
click at [244, 201] on div "bar soap bubble" at bounding box center [234, 200] width 110 height 19
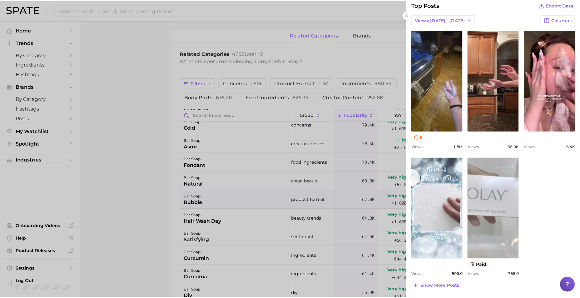
scroll to position [214, 0]
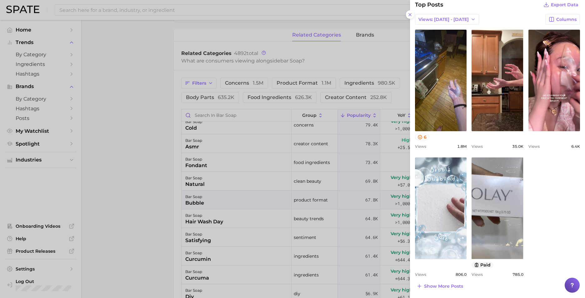
click at [161, 217] on div at bounding box center [292, 149] width 585 height 298
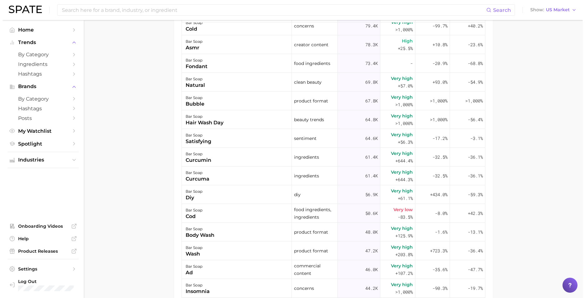
scroll to position [429, 0]
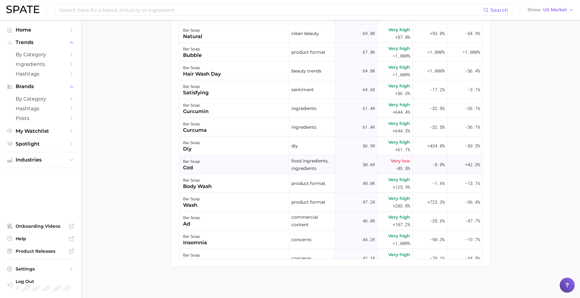
click at [247, 164] on div "bar soap cod" at bounding box center [234, 164] width 110 height 19
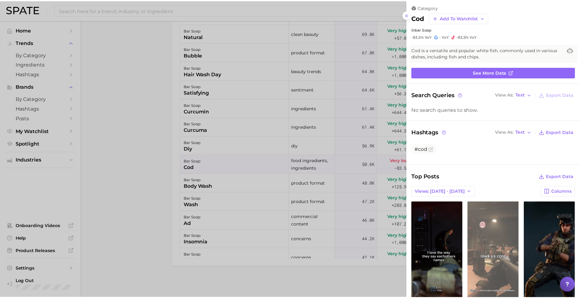
scroll to position [0, 0]
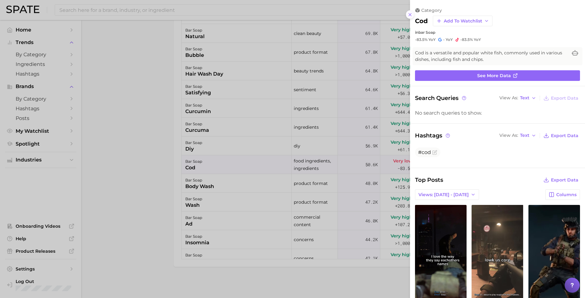
click at [412, 15] on icon at bounding box center [409, 14] width 5 height 5
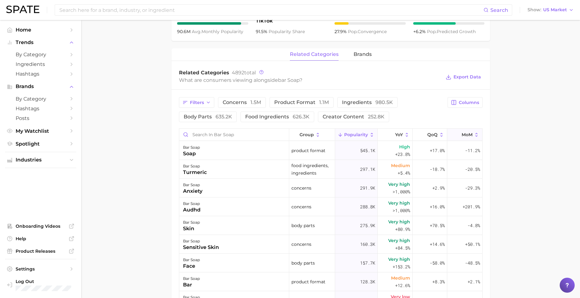
click at [462, 134] on span "MoM" at bounding box center [467, 134] width 11 height 5
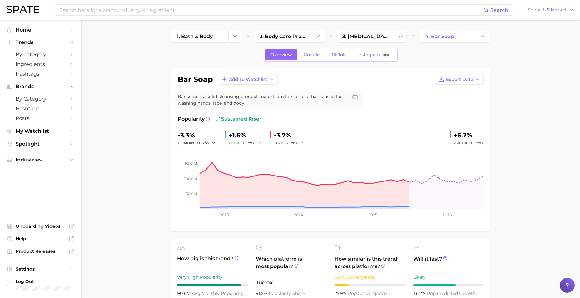
drag, startPoint x: 163, startPoint y: 77, endPoint x: 166, endPoint y: 74, distance: 3.8
drag, startPoint x: 187, startPoint y: 121, endPoint x: 168, endPoint y: 119, distance: 19.2
click at [187, 121] on span "Popularity" at bounding box center [191, 118] width 27 height 7
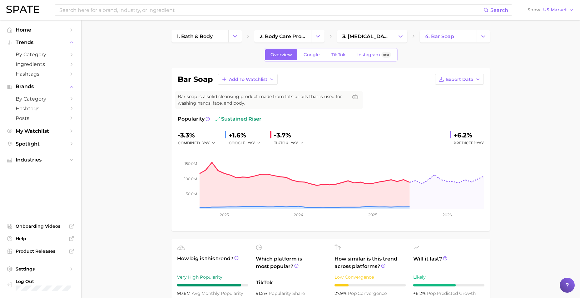
drag, startPoint x: 185, startPoint y: 59, endPoint x: 199, endPoint y: 51, distance: 16.6
click at [188, 57] on div "Overview Google TikTok Instagram Beta" at bounding box center [331, 54] width 319 height 13
drag, startPoint x: 146, startPoint y: 162, endPoint x: 249, endPoint y: 127, distance: 108.6
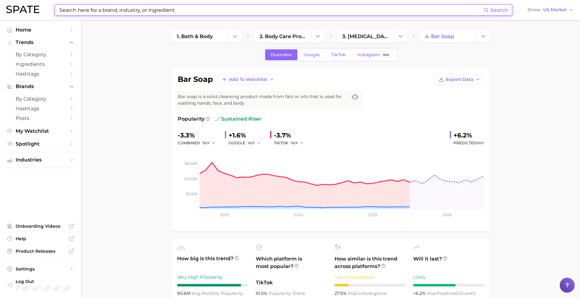
drag, startPoint x: 104, startPoint y: 9, endPoint x: 115, endPoint y: 13, distance: 12.3
click at [104, 9] on input at bounding box center [271, 10] width 425 height 11
click at [229, 36] on button "Change Category" at bounding box center [234, 36] width 13 height 12
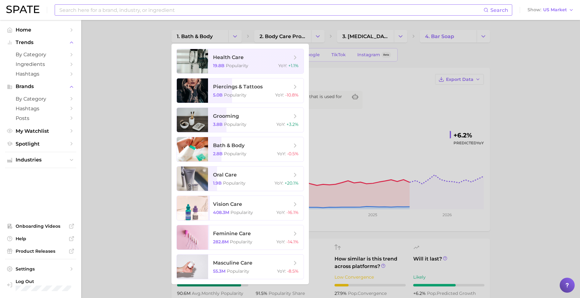
click at [176, 11] on input at bounding box center [271, 10] width 425 height 11
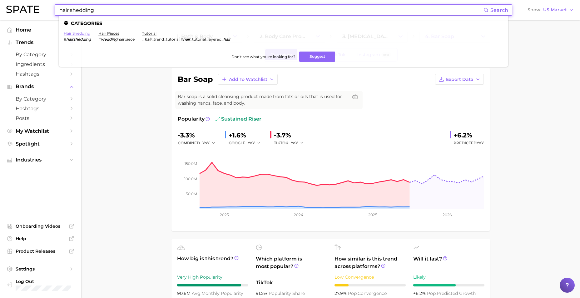
type input "hair shedding"
click at [78, 34] on link "hair shedding" at bounding box center [77, 33] width 27 height 5
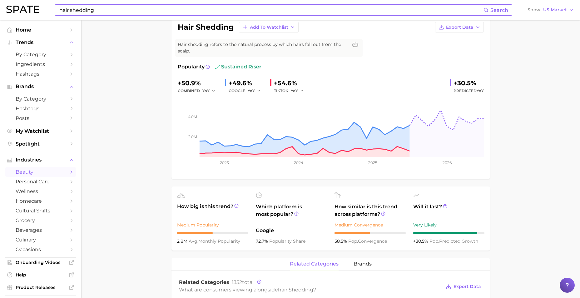
scroll to position [25, 0]
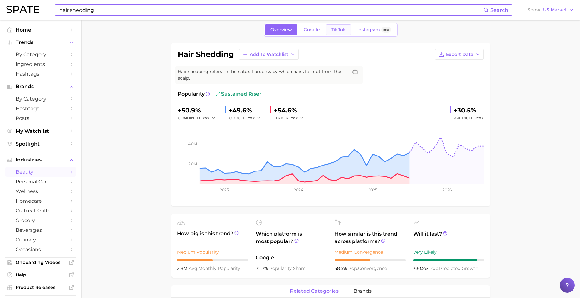
click at [341, 27] on span "TikTok" at bounding box center [339, 29] width 14 height 5
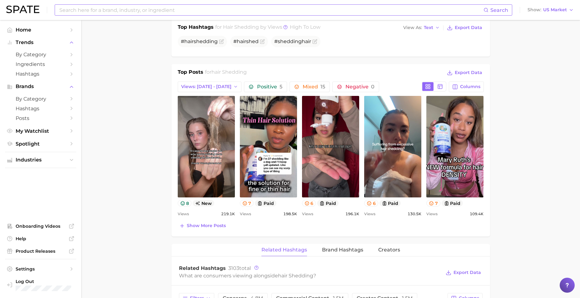
scroll to position [221, 0]
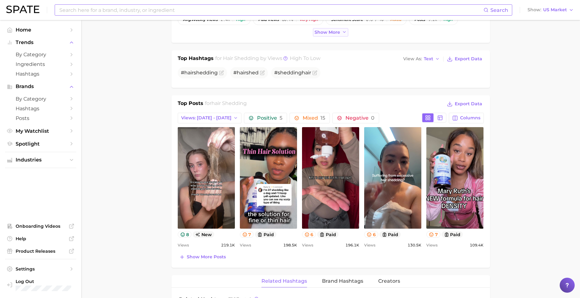
click at [333, 30] on span "Show more" at bounding box center [328, 32] width 26 height 5
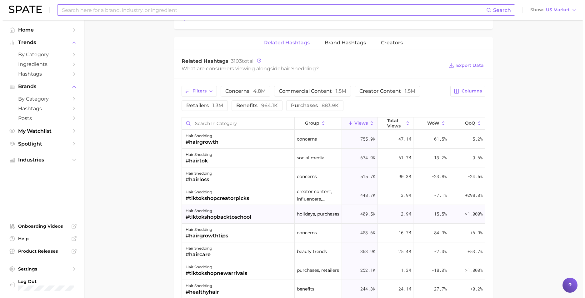
scroll to position [31, 0]
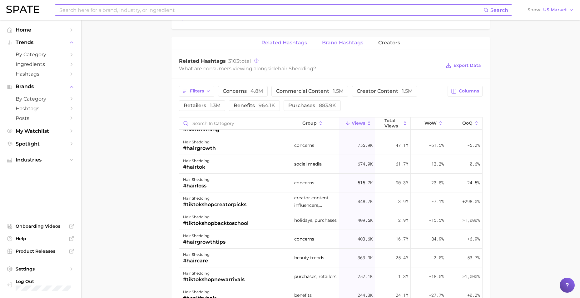
click at [332, 43] on span "Brand Hashtags" at bounding box center [342, 43] width 41 height 6
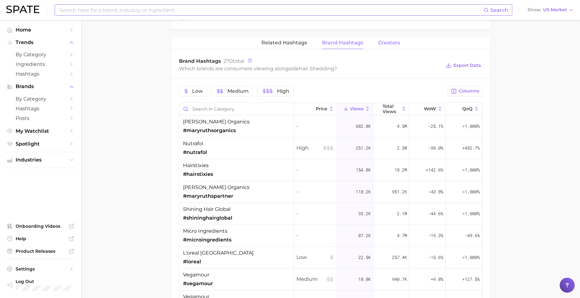
click at [387, 41] on span "Creators" at bounding box center [389, 43] width 22 height 6
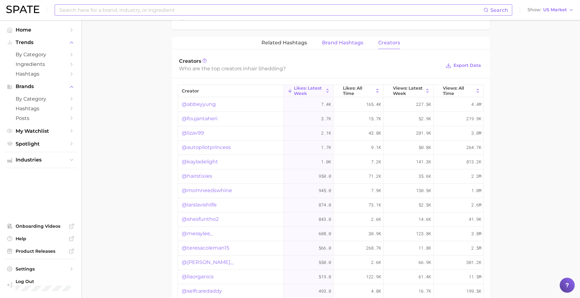
click at [352, 39] on button "Brand Hashtags" at bounding box center [342, 43] width 41 height 12
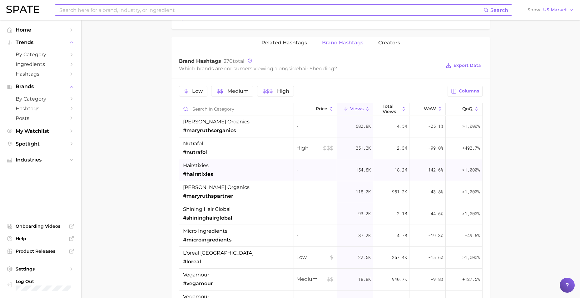
click at [206, 174] on span "#hairstixies" at bounding box center [198, 174] width 30 height 7
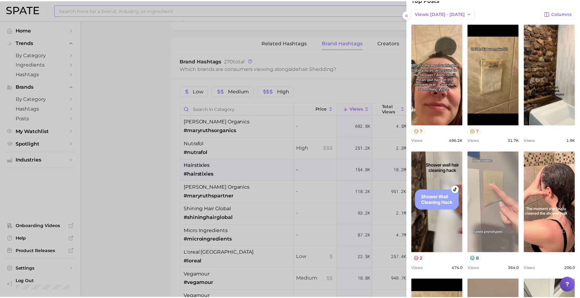
scroll to position [62, 0]
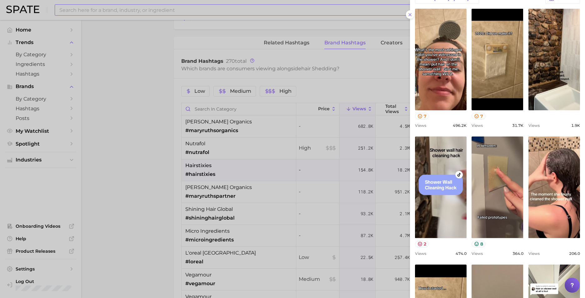
drag, startPoint x: 411, startPoint y: 14, endPoint x: 369, endPoint y: 49, distance: 54.2
click at [411, 14] on icon at bounding box center [409, 14] width 5 height 5
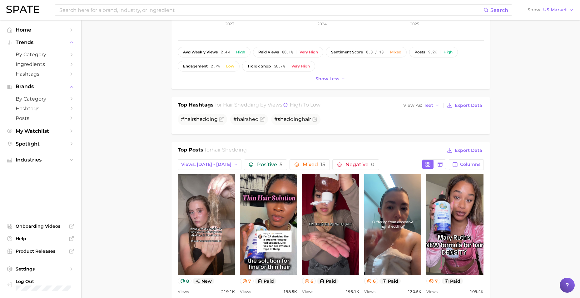
scroll to position [188, 0]
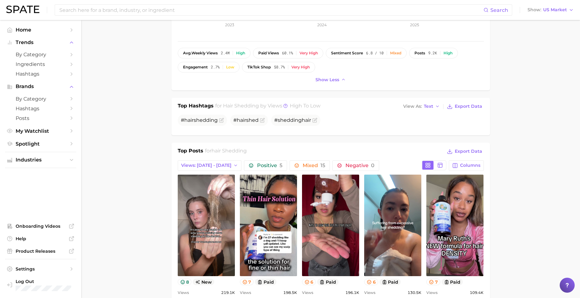
click at [157, 194] on main "1. hair 2. hair concerns 3. hair condition 4. hair shedding Overview Google Tik…" at bounding box center [330, 278] width 499 height 893
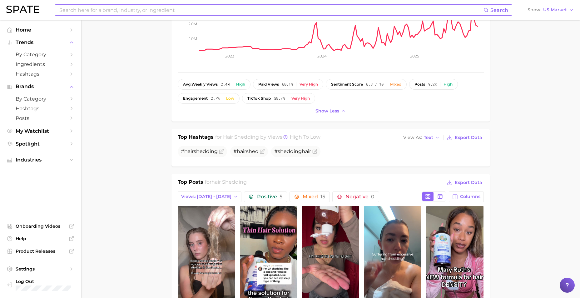
scroll to position [0, 0]
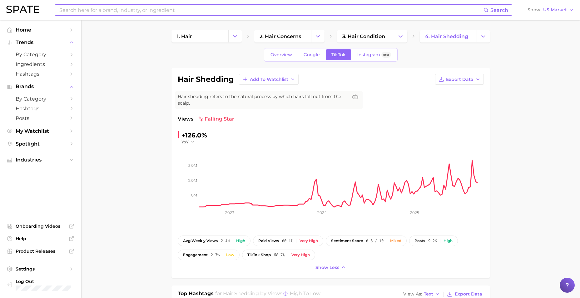
click at [108, 8] on input at bounding box center [271, 10] width 425 height 11
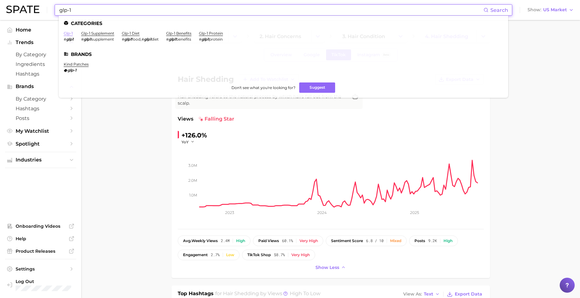
type input "glp-1"
click at [68, 33] on link "glp-1" at bounding box center [68, 33] width 9 height 5
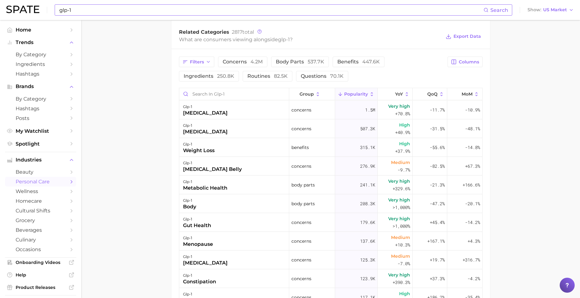
scroll to position [312, 0]
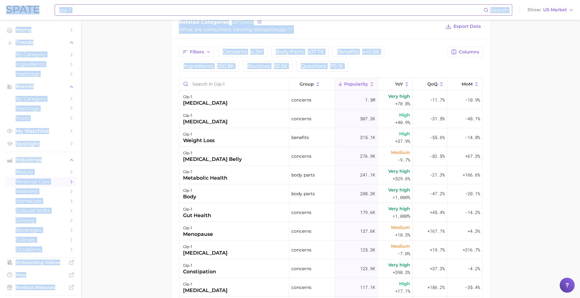
drag, startPoint x: 580, startPoint y: 149, endPoint x: 582, endPoint y: 153, distance: 4.9
drag, startPoint x: 582, startPoint y: 153, endPoint x: 551, endPoint y: 149, distance: 31.2
click at [463, 152] on main "1. health care 2. [MEDICAL_DATA] 3. [MEDICAL_DATA] 4. glp-1 Overview Google Tik…" at bounding box center [330, 61] width 499 height 707
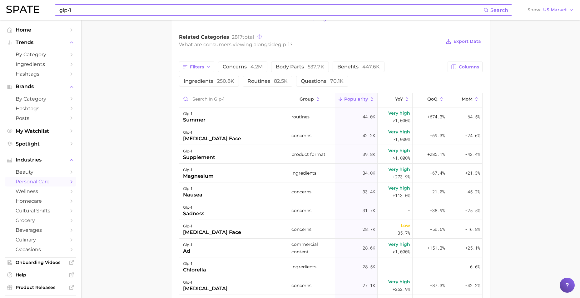
scroll to position [0, 0]
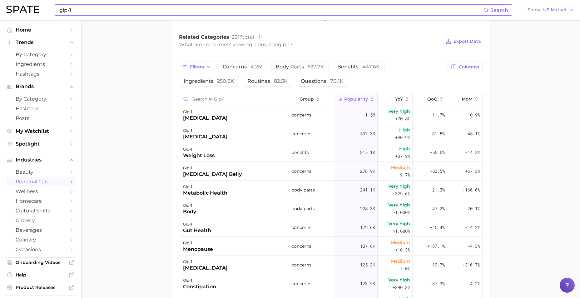
click at [143, 232] on main "1. health care 2. [MEDICAL_DATA] 3. [MEDICAL_DATA] 4. glp-1 Overview Google Tik…" at bounding box center [330, 76] width 499 height 707
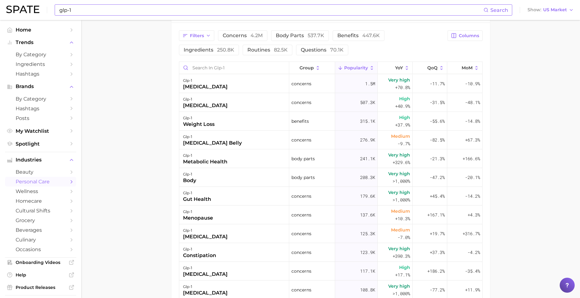
scroll to position [344, 0]
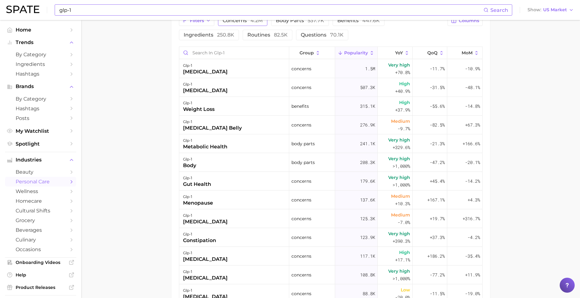
drag, startPoint x: 250, startPoint y: 20, endPoint x: 252, endPoint y: 24, distance: 4.2
click at [250, 20] on span "concerns 4.2m" at bounding box center [243, 20] width 40 height 5
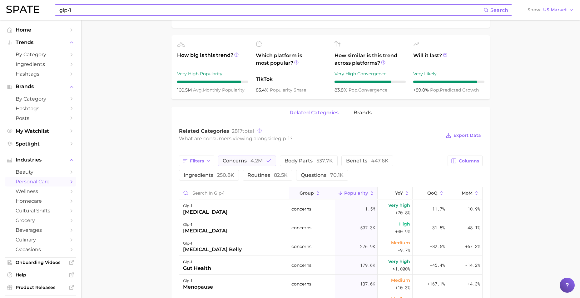
scroll to position [219, 0]
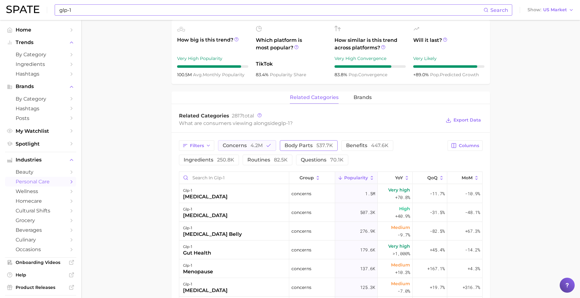
click at [302, 146] on span "body parts 537.7k" at bounding box center [309, 145] width 48 height 5
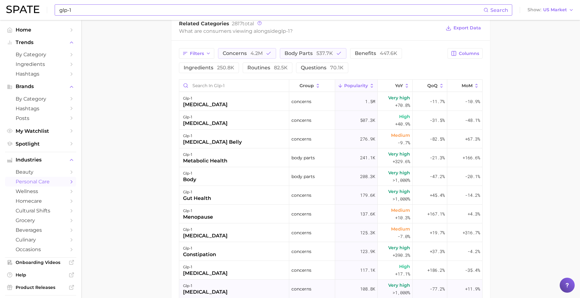
scroll to position [292, 0]
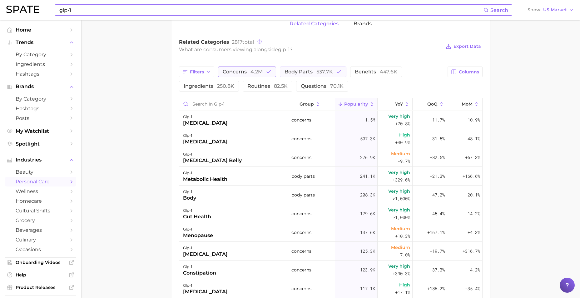
click at [246, 71] on span "concerns 4.2m" at bounding box center [243, 71] width 40 height 5
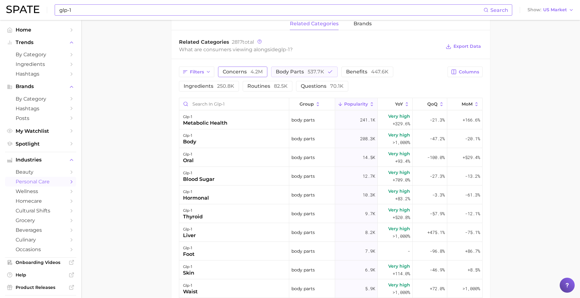
click at [250, 72] on span "concerns 4.2m" at bounding box center [243, 71] width 40 height 5
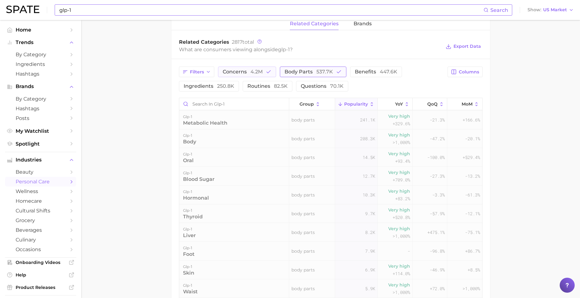
click at [300, 71] on span "body parts 537.7k" at bounding box center [309, 71] width 48 height 5
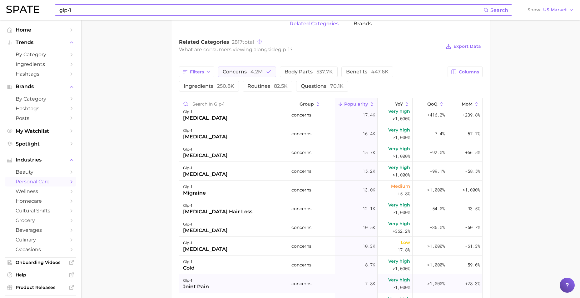
scroll to position [506, 0]
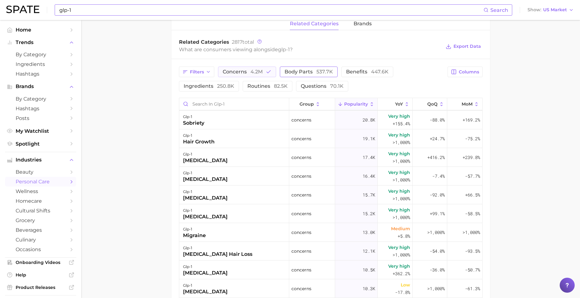
click at [300, 70] on span "body parts 537.7k" at bounding box center [309, 71] width 48 height 5
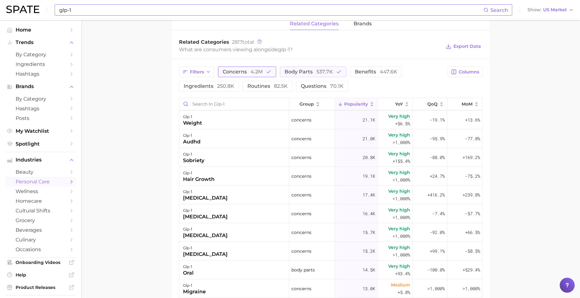
scroll to position [0, 0]
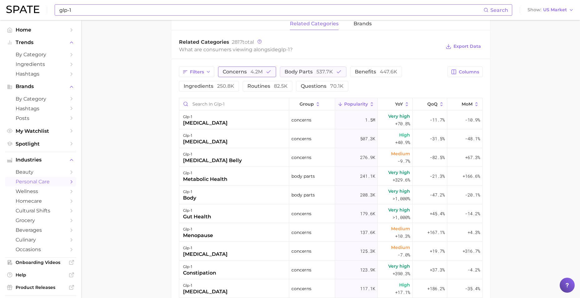
click at [253, 71] on span "4.2m" at bounding box center [257, 72] width 12 height 6
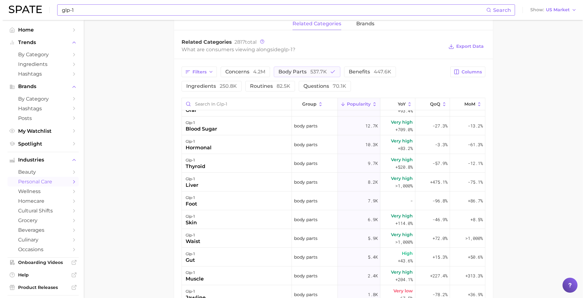
scroll to position [67, 0]
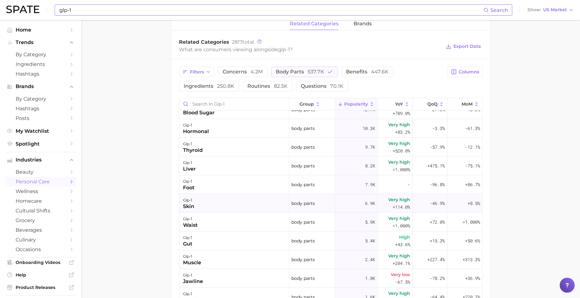
click at [212, 202] on div "glp-1 skin" at bounding box center [234, 203] width 110 height 19
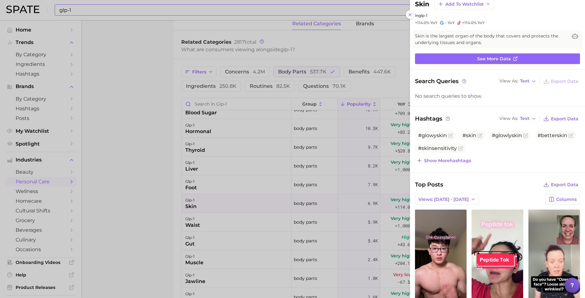
scroll to position [0, 0]
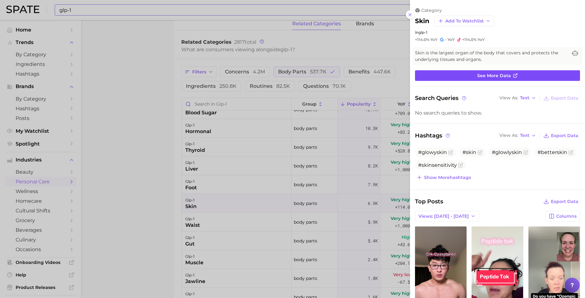
click at [463, 77] on span "See more data" at bounding box center [494, 75] width 34 height 5
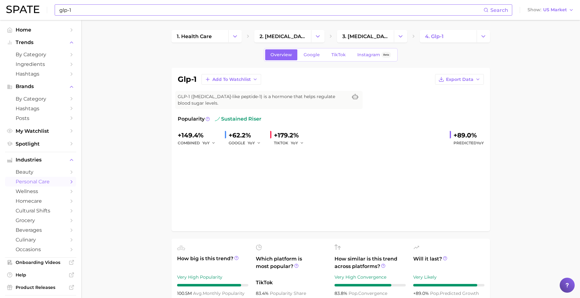
scroll to position [292, 0]
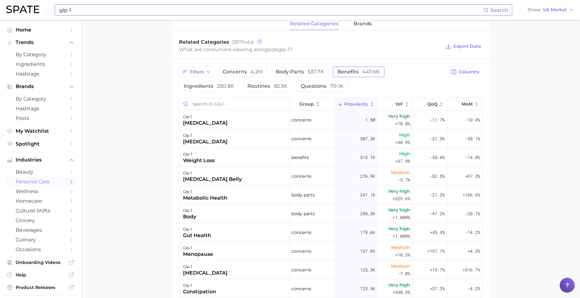
click at [350, 71] on span "benefits 447.6k" at bounding box center [358, 71] width 42 height 5
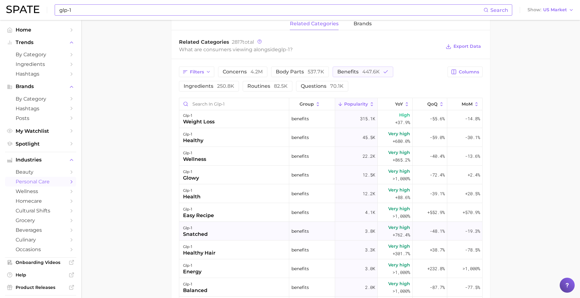
scroll to position [0, 0]
click at [129, 204] on main "1. health care 2. [MEDICAL_DATA] 3. [MEDICAL_DATA] 4. glp-1 Overview Google Tik…" at bounding box center [330, 81] width 499 height 707
click at [136, 94] on main "1. health care 2. [MEDICAL_DATA] 3. [MEDICAL_DATA] 4. glp-1 Overview Google Tik…" at bounding box center [330, 81] width 499 height 707
drag, startPoint x: 537, startPoint y: 88, endPoint x: 536, endPoint y: 96, distance: 8.5
click at [463, 88] on main "1. health care 2. [MEDICAL_DATA] 3. [MEDICAL_DATA] 4. glp-1 Overview Google Tik…" at bounding box center [330, 81] width 499 height 707
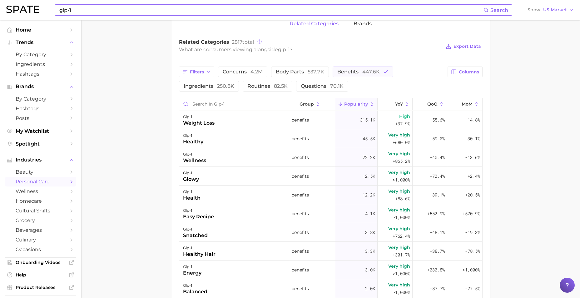
click at [463, 142] on main "1. health care 2. [MEDICAL_DATA] 3. [MEDICAL_DATA] 4. glp-1 Overview Google Tik…" at bounding box center [330, 81] width 499 height 707
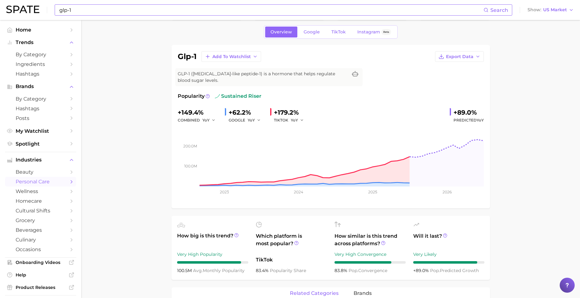
scroll to position [20, 0]
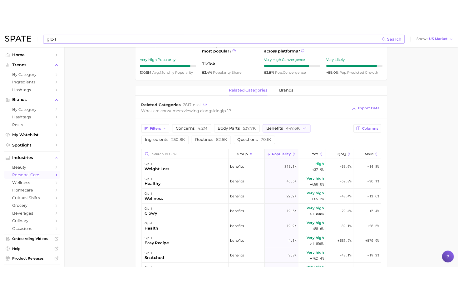
scroll to position [240, 0]
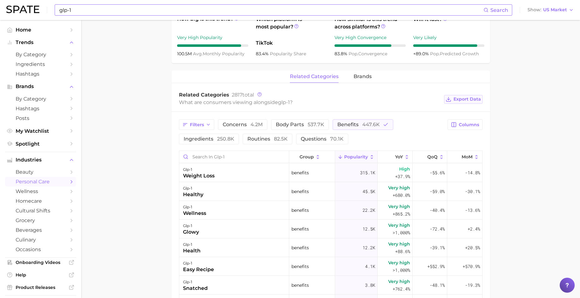
click at [461, 98] on span "Export Data" at bounding box center [467, 99] width 27 height 5
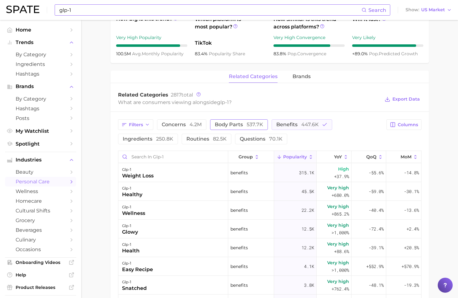
click at [234, 125] on span "body parts 537.7k" at bounding box center [239, 124] width 48 height 5
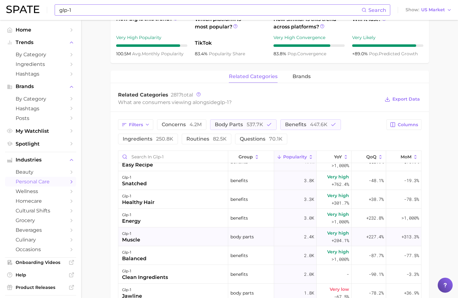
scroll to position [312, 0]
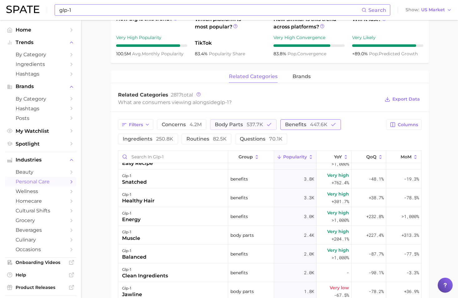
click at [307, 124] on span "benefits 447.6k" at bounding box center [306, 124] width 42 height 5
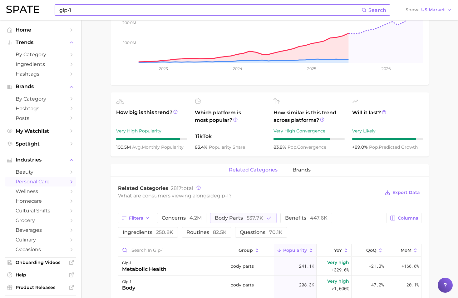
scroll to position [146, 0]
click at [202, 232] on span "routines 82.5k" at bounding box center [207, 232] width 40 height 5
click at [239, 214] on button "body parts 537.7k" at bounding box center [243, 218] width 67 height 11
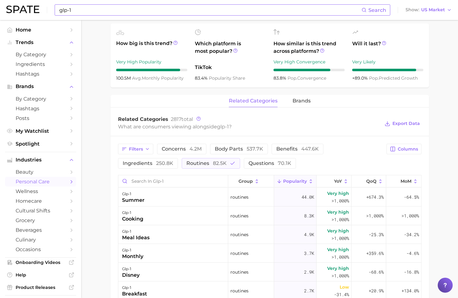
scroll to position [212, 0]
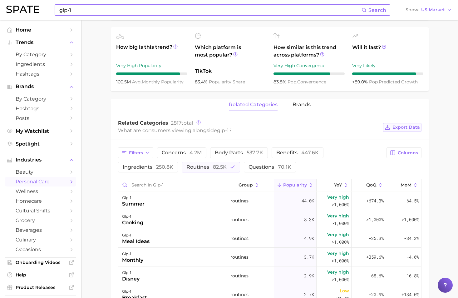
click at [402, 127] on span "Export Data" at bounding box center [406, 127] width 27 height 5
click at [179, 150] on span "concerns 4.2m" at bounding box center [182, 152] width 40 height 5
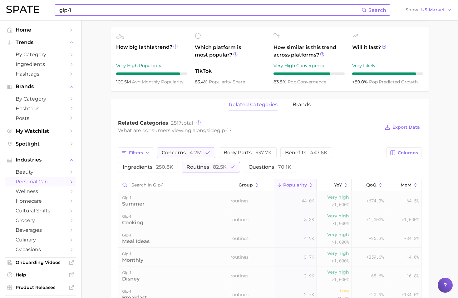
click at [203, 167] on span "routines 82.5k" at bounding box center [207, 167] width 40 height 5
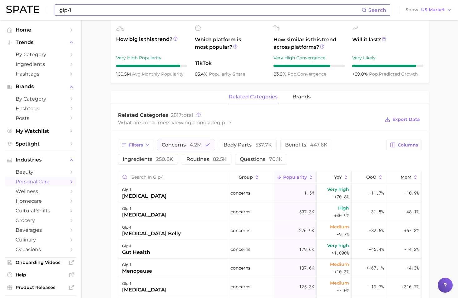
scroll to position [214, 0]
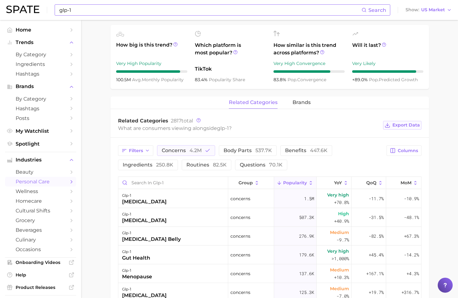
click at [403, 123] on span "Export Data" at bounding box center [406, 124] width 27 height 5
click at [193, 153] on button "concerns 4.2m" at bounding box center [186, 150] width 58 height 11
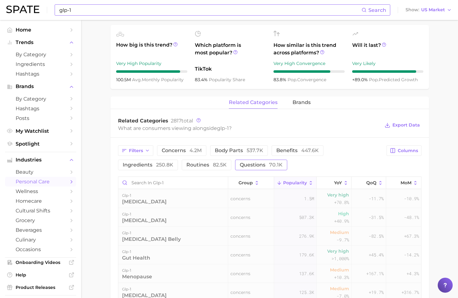
click at [240, 167] on span "questions 70.1k" at bounding box center [261, 164] width 43 height 5
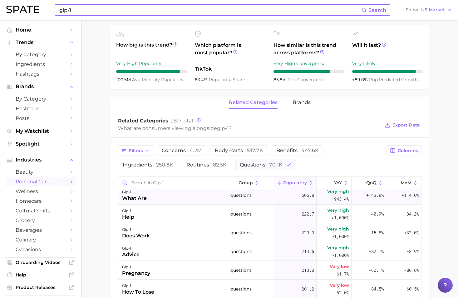
scroll to position [187, 0]
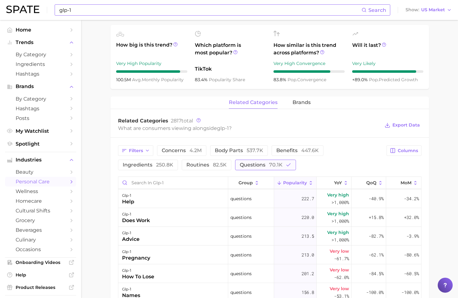
click at [253, 163] on span "questions 70.1k" at bounding box center [261, 164] width 43 height 5
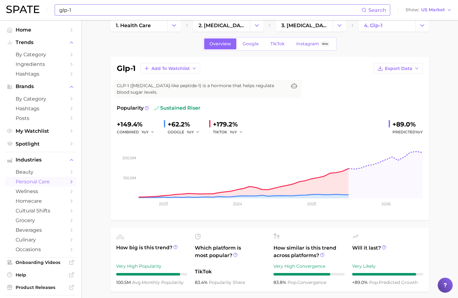
scroll to position [0, 0]
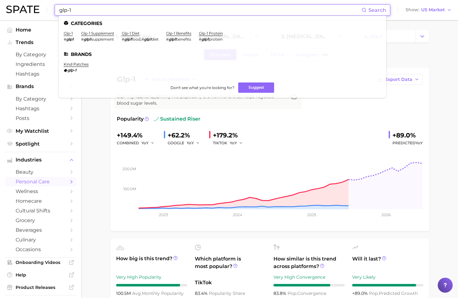
click at [161, 13] on input "glp-1" at bounding box center [210, 10] width 303 height 11
drag, startPoint x: 161, startPoint y: 13, endPoint x: -3, endPoint y: 8, distance: 163.8
click at [0, 8] on html "glp-1 Search Categories glp-1 # glp1 glp-1 supplement # glp1 supplement glp-1 d…" at bounding box center [229, 149] width 458 height 298
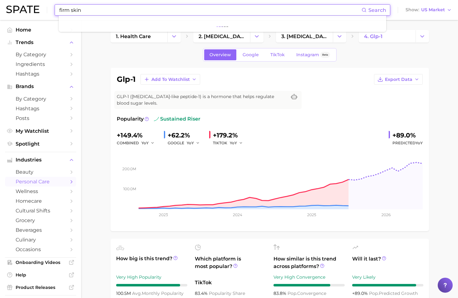
type input "firm skin"
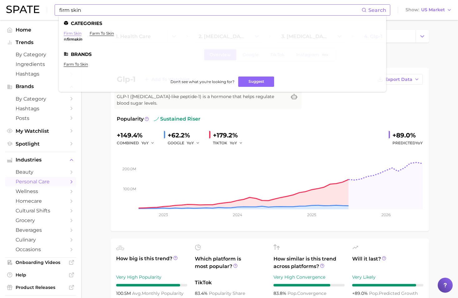
click at [64, 33] on link "firm skin" at bounding box center [73, 33] width 18 height 5
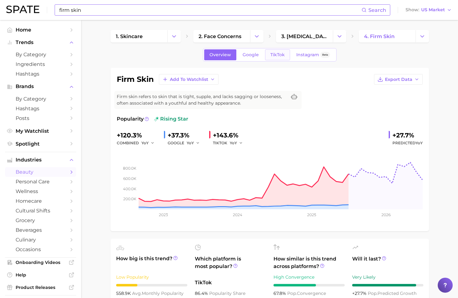
click at [271, 52] on span "TikTok" at bounding box center [278, 54] width 14 height 5
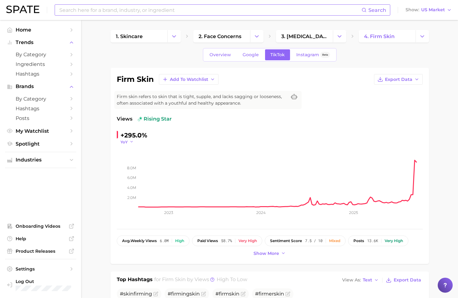
click at [126, 140] on span "YoY" at bounding box center [124, 141] width 7 height 5
click at [128, 174] on span "MoM" at bounding box center [129, 173] width 11 height 5
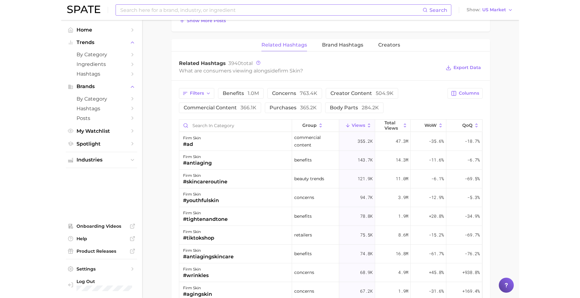
scroll to position [465, 0]
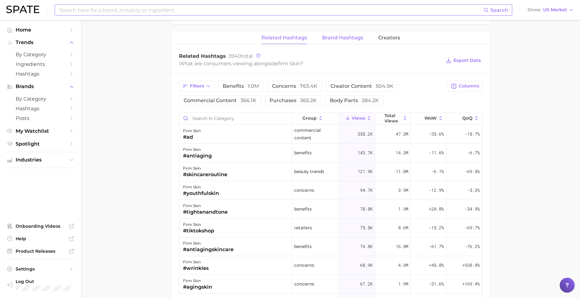
click at [356, 37] on span "Brand Hashtags" at bounding box center [342, 38] width 41 height 6
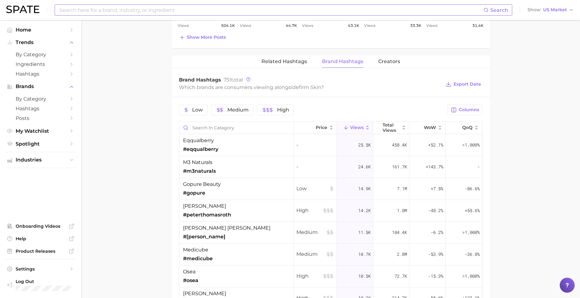
scroll to position [439, 0]
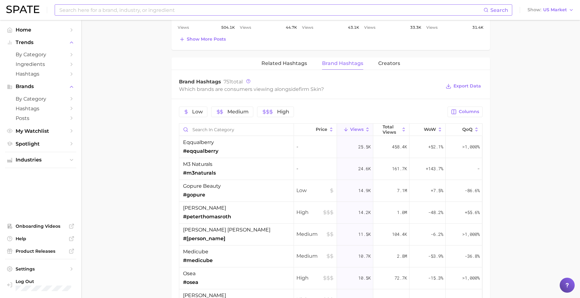
click at [137, 11] on input at bounding box center [271, 10] width 425 height 11
type input "saggy skin"
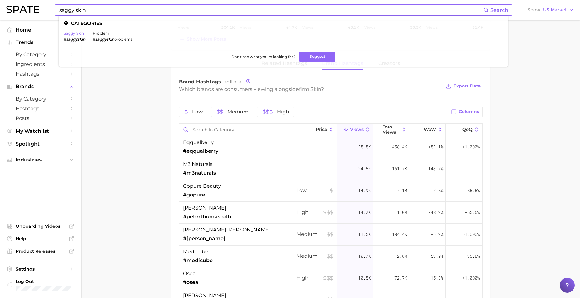
click at [74, 32] on link "saggy skin" at bounding box center [74, 33] width 20 height 5
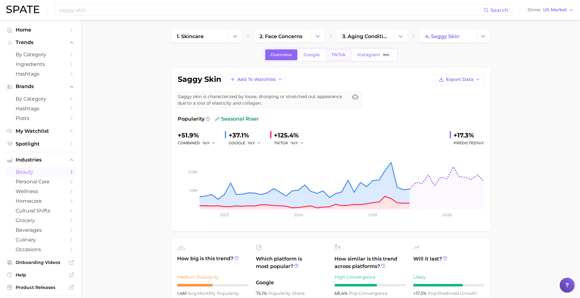
click at [339, 54] on span "TikTok" at bounding box center [339, 54] width 14 height 5
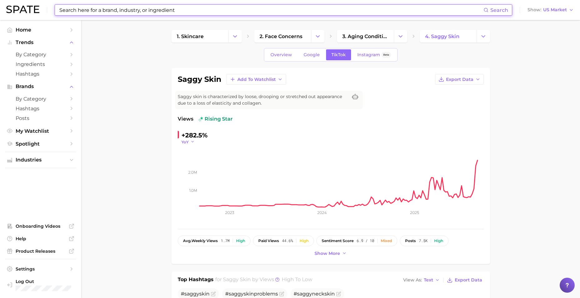
click at [191, 141] on icon "button" at bounding box center [193, 142] width 4 height 4
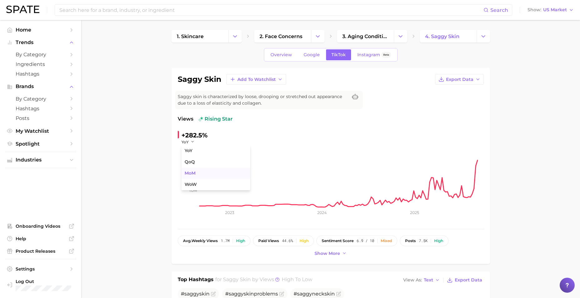
click at [196, 174] on span "MoM" at bounding box center [190, 173] width 11 height 5
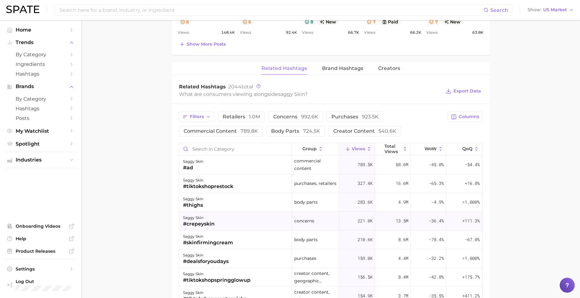
scroll to position [437, 0]
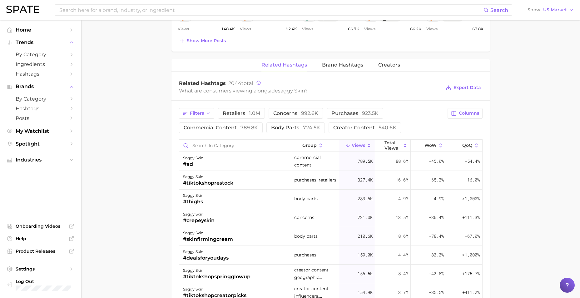
drag, startPoint x: 353, startPoint y: 62, endPoint x: 164, endPoint y: 115, distance: 196.2
click at [127, 102] on main "1. skincare 2. face concerns 3. aging condition 4. saggy skin Overview Google T…" at bounding box center [330, 30] width 499 height 894
click at [290, 128] on span "body parts 724.5k" at bounding box center [295, 127] width 49 height 5
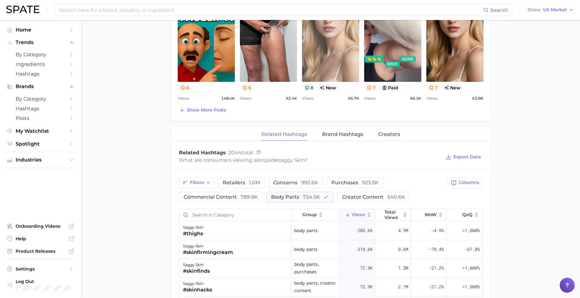
scroll to position [287, 0]
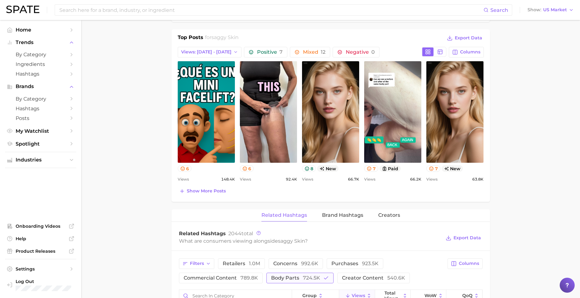
drag, startPoint x: 302, startPoint y: 277, endPoint x: 309, endPoint y: 276, distance: 6.7
click at [303, 277] on span "724.5k" at bounding box center [311, 278] width 17 height 6
click at [293, 263] on span "concerns 992.6k" at bounding box center [295, 263] width 45 height 5
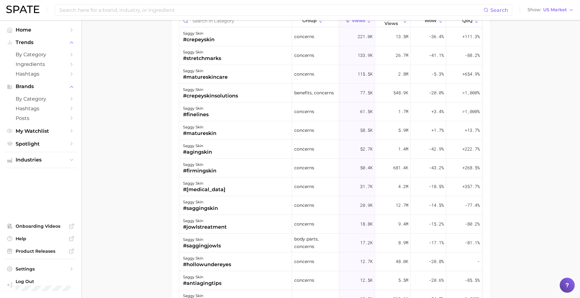
scroll to position [566, 0]
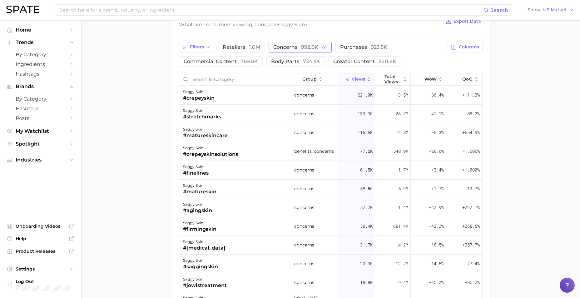
drag, startPoint x: 310, startPoint y: 49, endPoint x: 319, endPoint y: 49, distance: 8.4
click at [310, 49] on span "992.6k" at bounding box center [309, 47] width 17 height 6
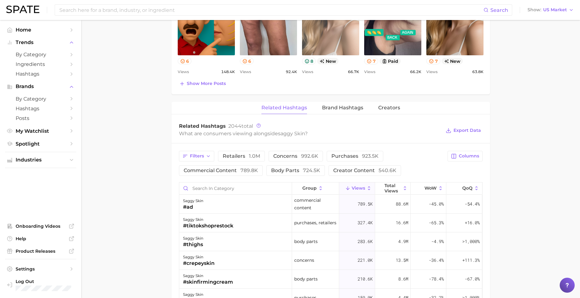
scroll to position [285, 0]
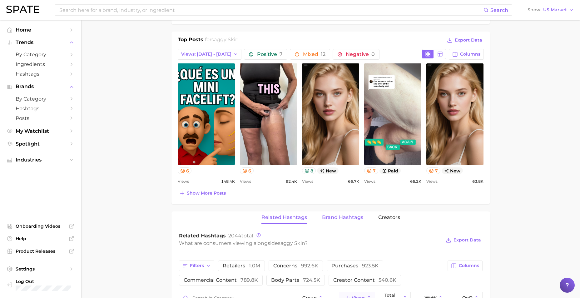
click at [349, 221] on button "Brand Hashtags" at bounding box center [342, 218] width 41 height 12
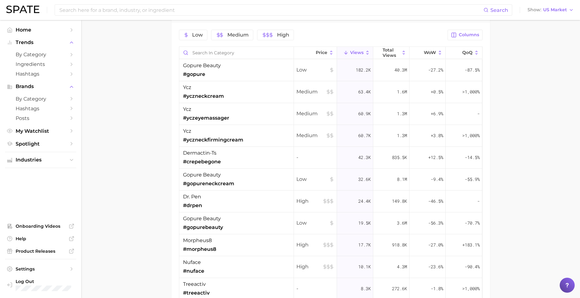
scroll to position [522, 0]
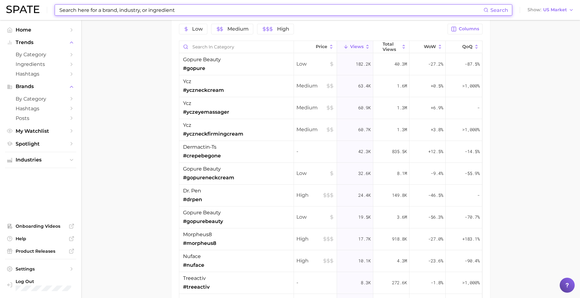
click at [188, 9] on input at bounding box center [271, 10] width 425 height 11
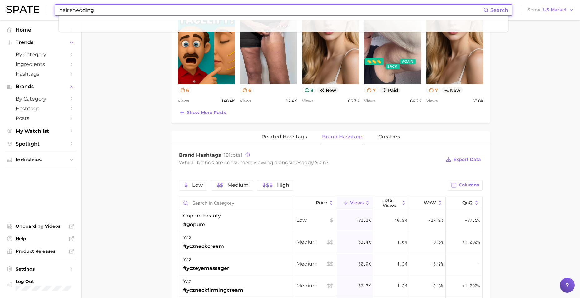
scroll to position [334, 0]
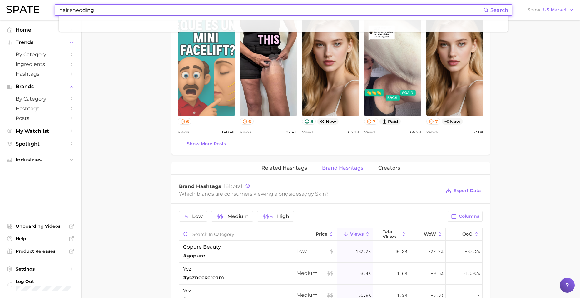
type input "hair shedding"
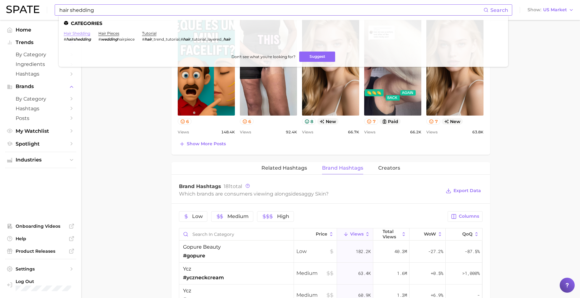
click at [82, 32] on link "hair shedding" at bounding box center [77, 33] width 27 height 5
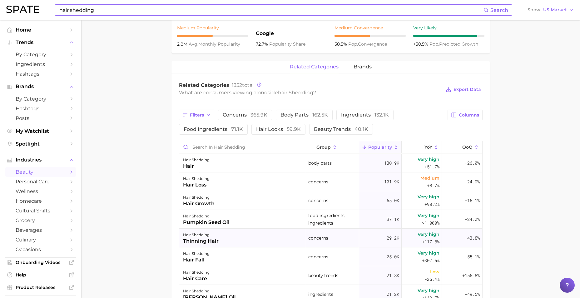
scroll to position [250, 0]
click at [360, 64] on span "brands" at bounding box center [363, 66] width 18 height 6
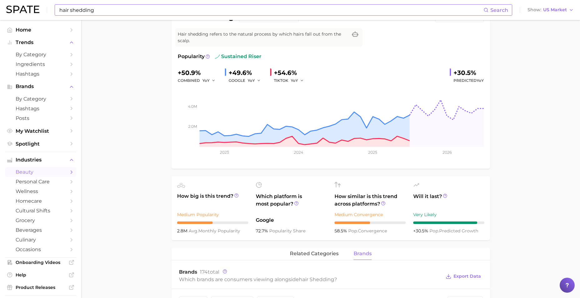
scroll to position [0, 0]
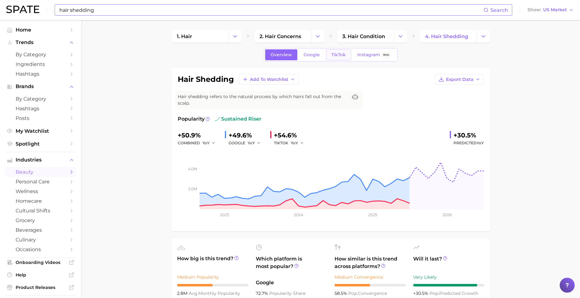
click at [342, 57] on span "TikTok" at bounding box center [339, 54] width 14 height 5
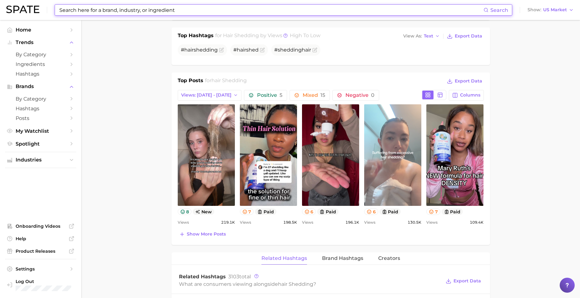
scroll to position [344, 0]
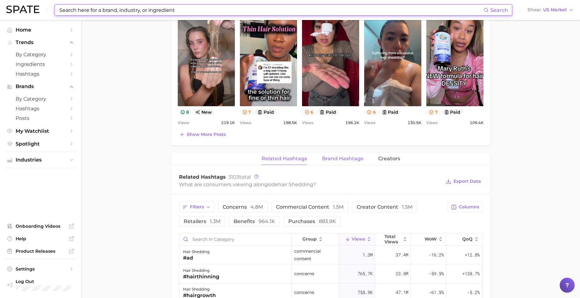
click at [337, 161] on span "Brand Hashtags" at bounding box center [342, 159] width 41 height 6
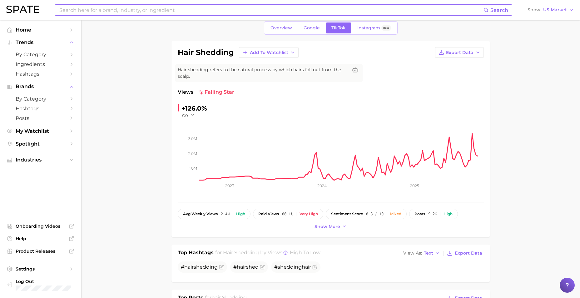
scroll to position [0, 0]
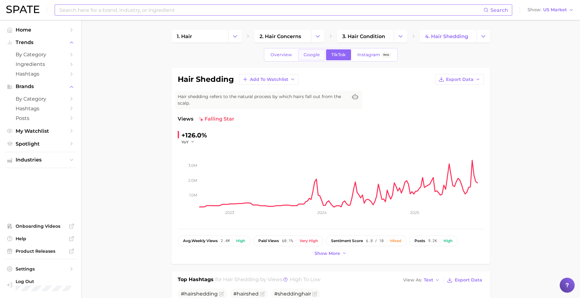
click at [306, 51] on link "Google" at bounding box center [311, 54] width 27 height 11
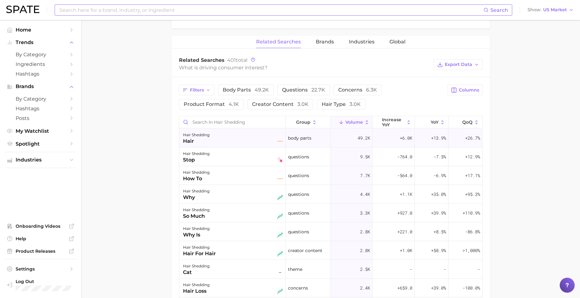
scroll to position [278, 0]
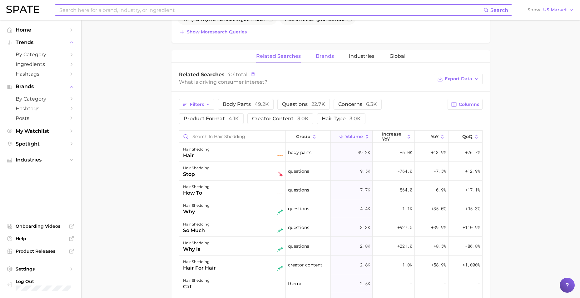
click at [327, 52] on button "Brands" at bounding box center [325, 56] width 18 height 12
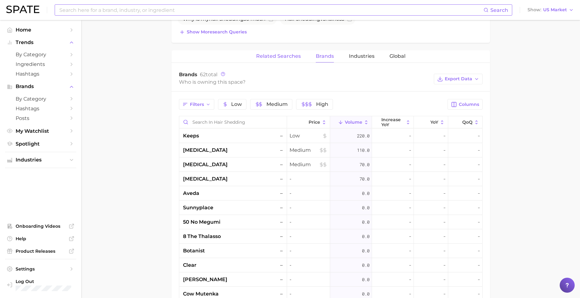
click at [280, 52] on button "Related Searches" at bounding box center [278, 56] width 45 height 12
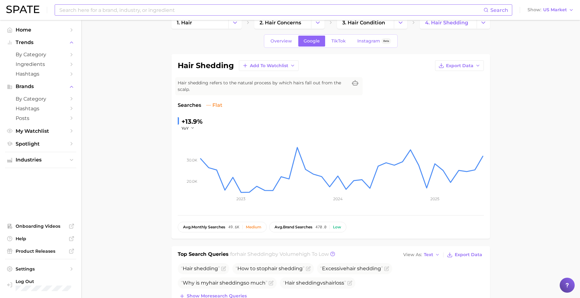
scroll to position [0, 0]
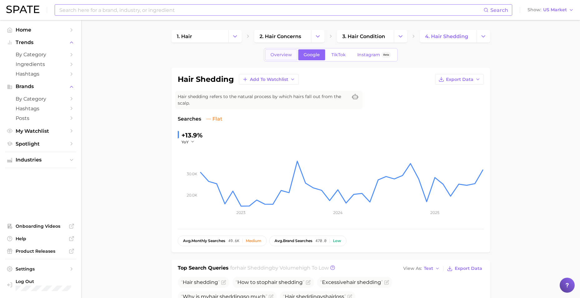
click at [284, 55] on span "Overview" at bounding box center [282, 54] width 22 height 5
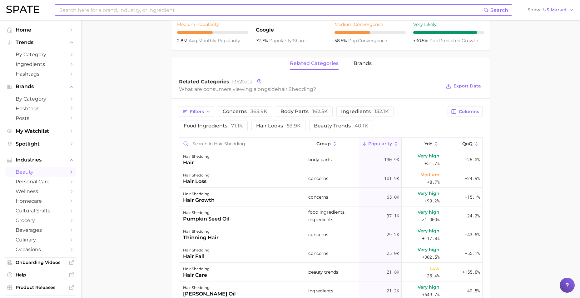
scroll to position [187, 0]
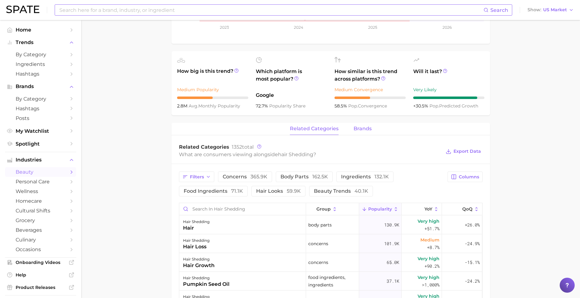
click at [369, 125] on button "brands" at bounding box center [363, 129] width 18 height 12
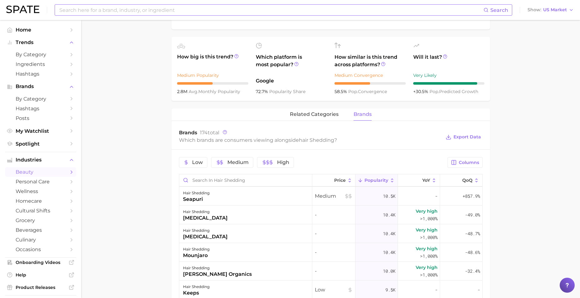
scroll to position [156, 0]
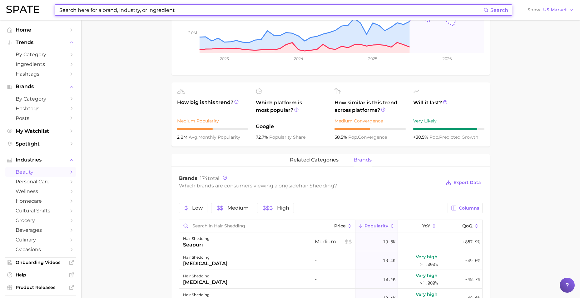
click at [143, 12] on input at bounding box center [271, 10] width 425 height 11
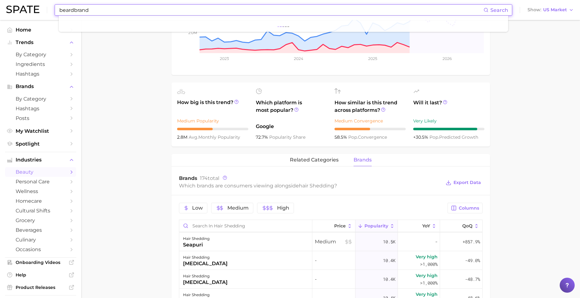
type input "beardbrand"
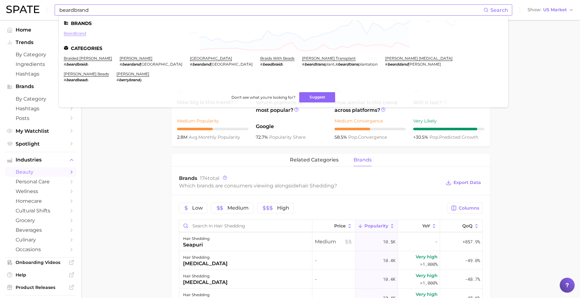
click at [71, 33] on link "beardbrand" at bounding box center [75, 33] width 22 height 5
